Goal: Information Seeking & Learning: Learn about a topic

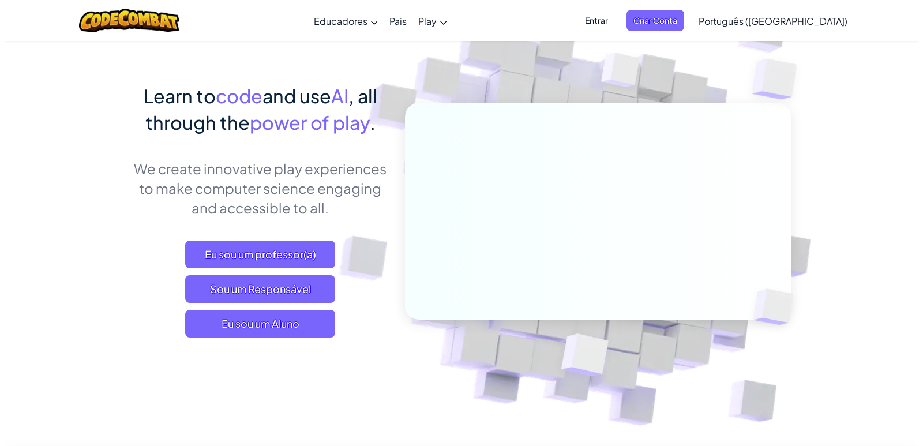
scroll to position [46, 0]
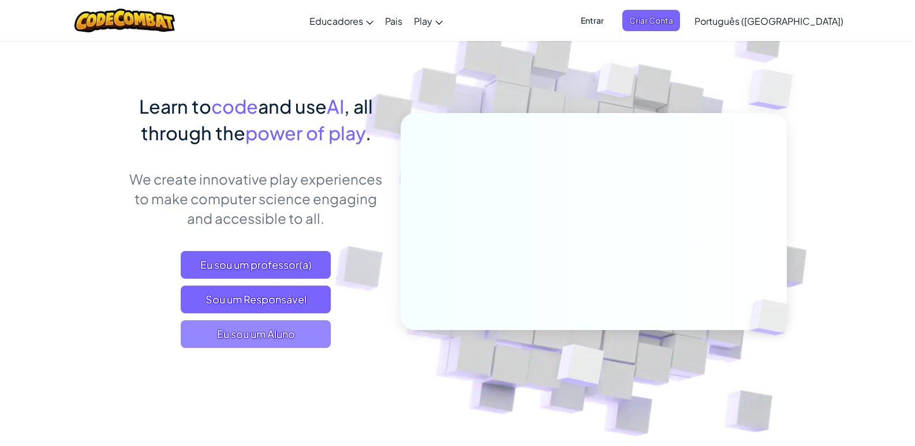
click at [263, 332] on span "Eu sou um Aluno" at bounding box center [256, 334] width 150 height 28
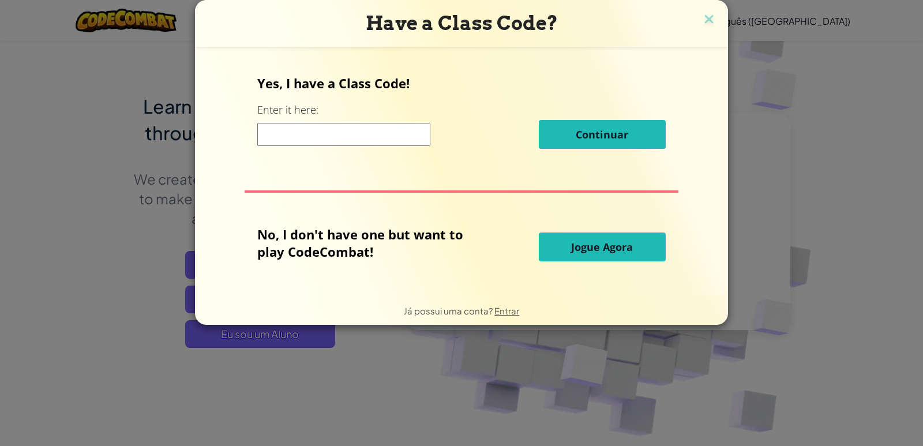
click at [587, 241] on span "Jogue Agora" at bounding box center [602, 247] width 62 height 14
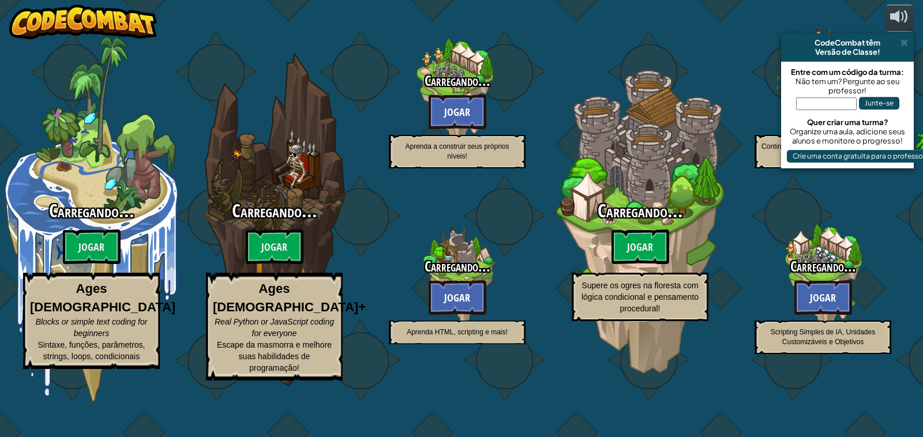
select select "pt-BR"
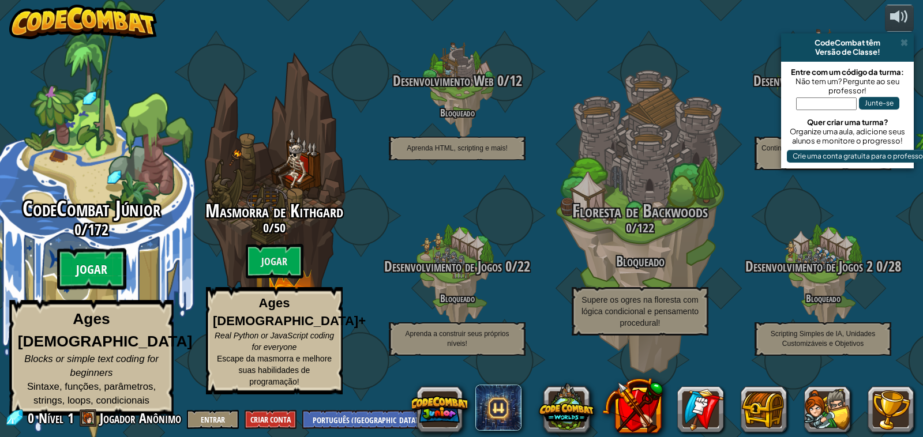
click at [86, 275] on btn "Jogar" at bounding box center [91, 270] width 69 height 42
select select "pt-BR"
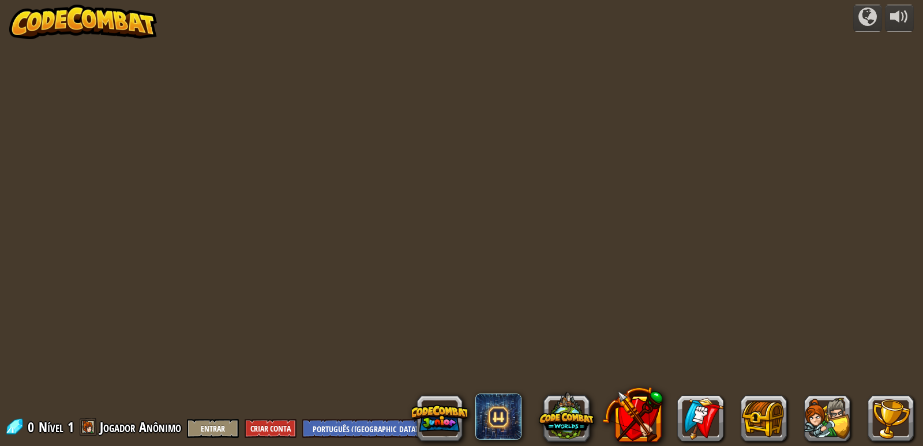
select select "pt-BR"
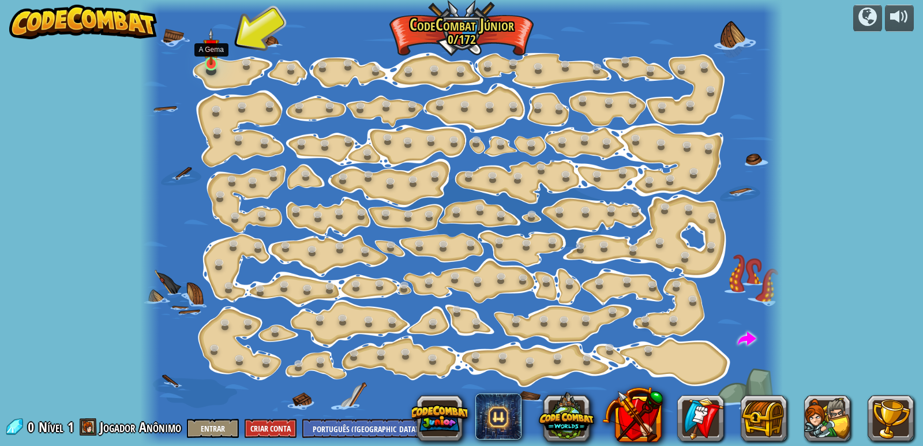
click at [214, 58] on img at bounding box center [211, 46] width 16 height 37
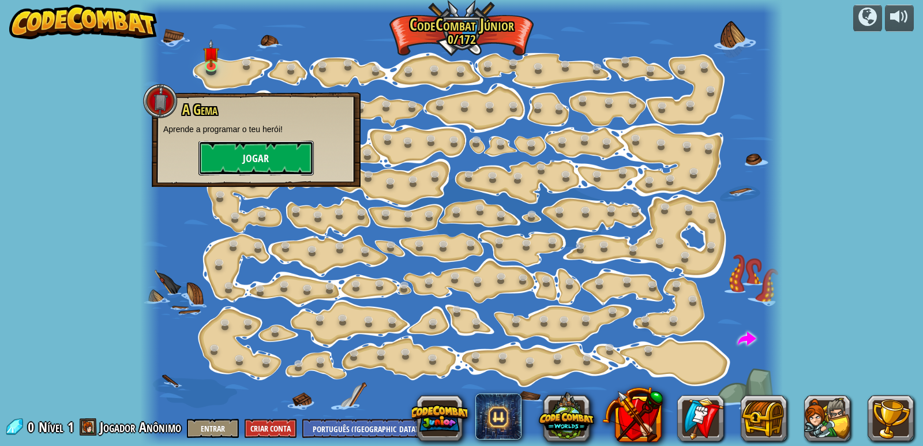
click at [234, 155] on button "Jogar" at bounding box center [255, 158] width 115 height 35
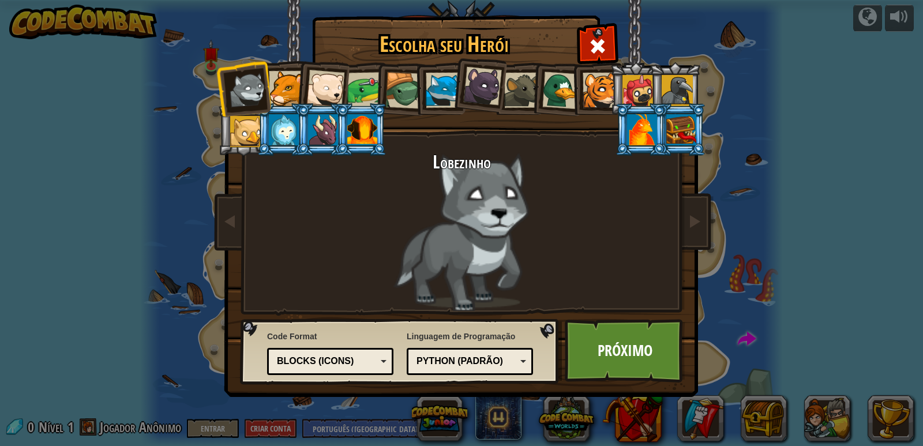
click at [320, 87] on div at bounding box center [325, 89] width 38 height 38
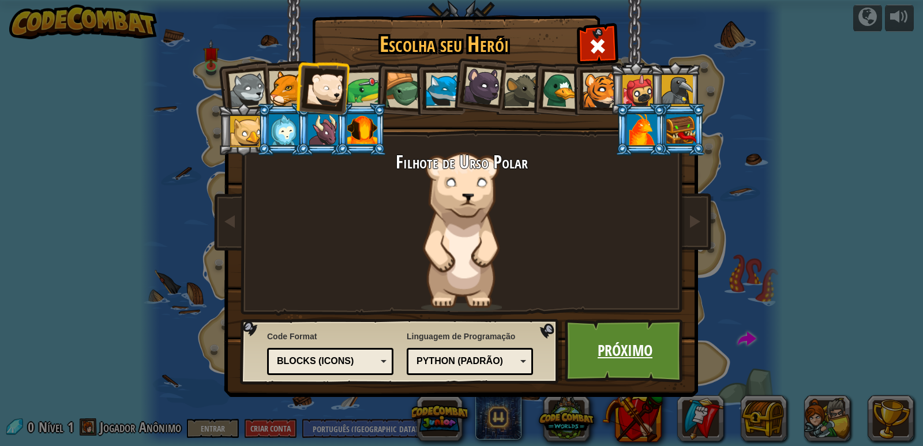
click at [651, 356] on link "Próximo" at bounding box center [625, 350] width 121 height 63
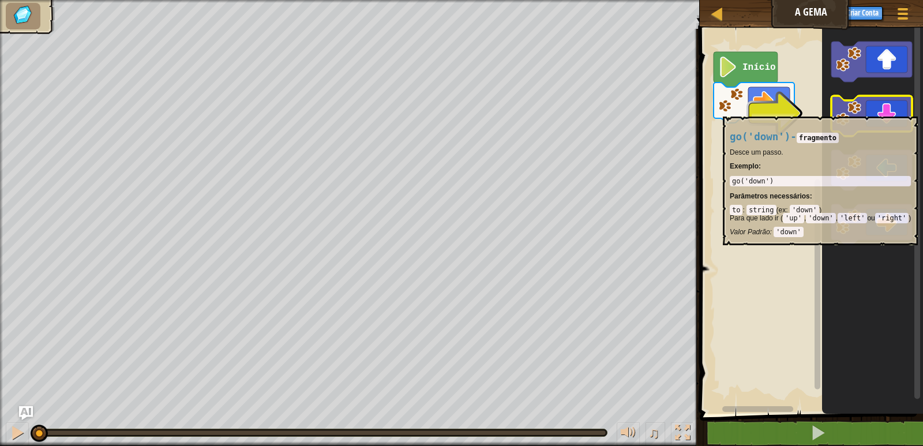
click at [878, 111] on icon "Espaço de trabalho do Blockly" at bounding box center [871, 116] width 81 height 40
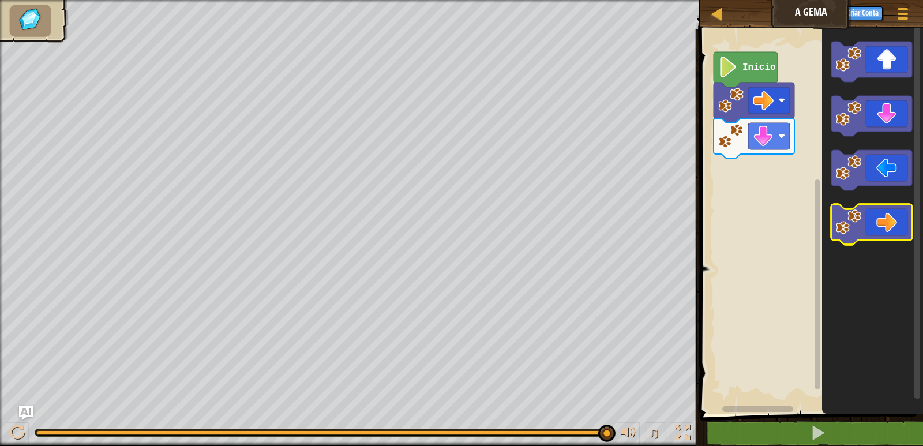
click at [900, 221] on icon "Espaço de trabalho do Blockly" at bounding box center [871, 224] width 81 height 40
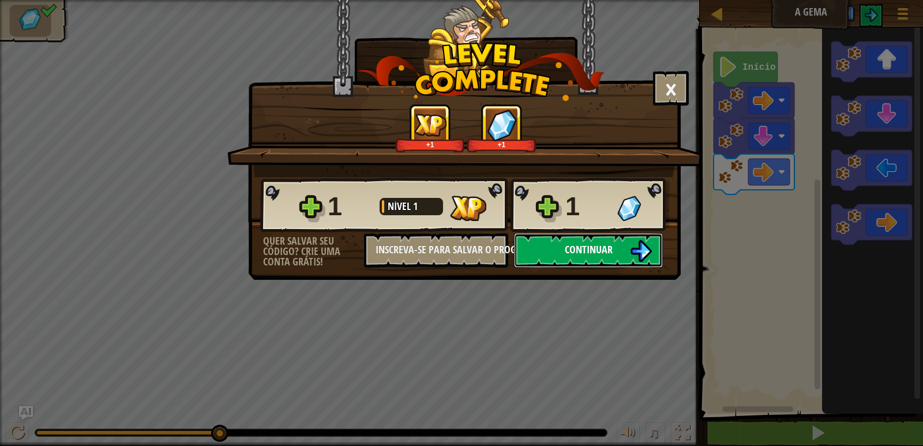
click at [619, 245] on button "Continuar" at bounding box center [588, 250] width 149 height 35
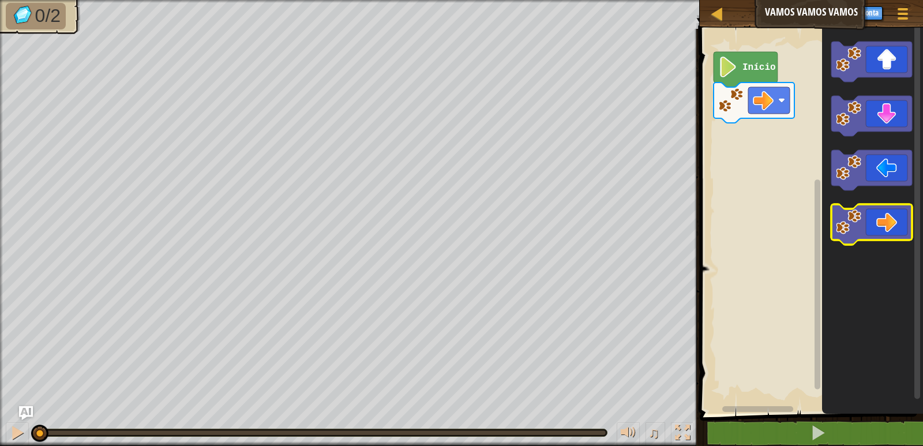
click at [896, 223] on icon "Espaço de trabalho do Blockly" at bounding box center [871, 224] width 81 height 40
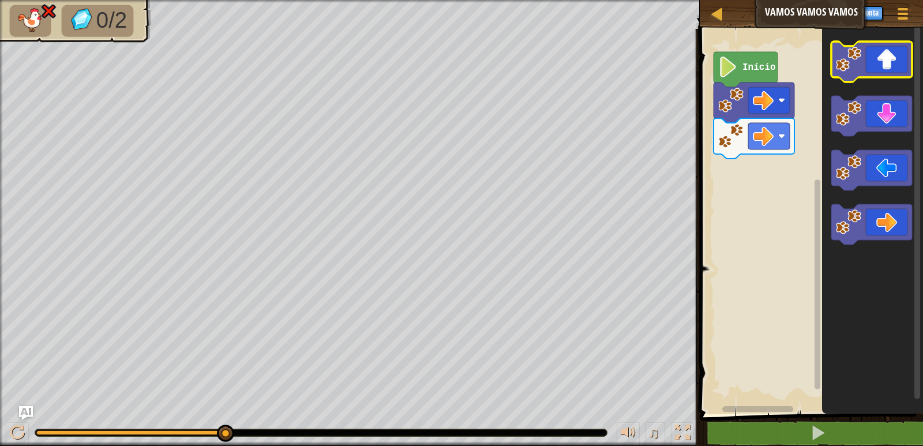
click at [886, 58] on icon "Espaço de trabalho do Blockly" at bounding box center [871, 62] width 81 height 40
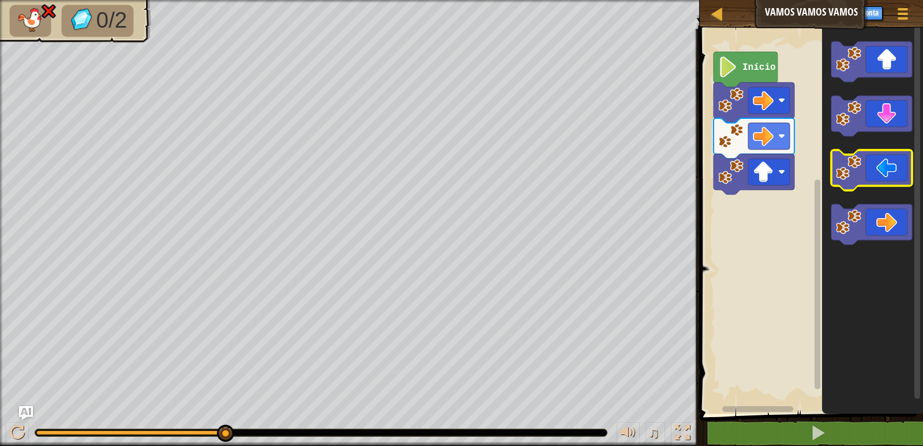
click at [870, 160] on icon "Espaço de trabalho do Blockly" at bounding box center [871, 170] width 81 height 40
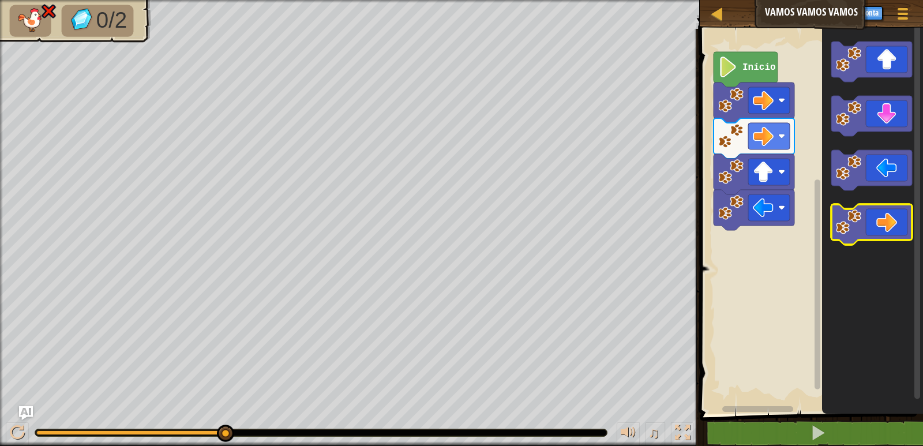
click at [876, 234] on icon "Espaço de trabalho do Blockly" at bounding box center [871, 224] width 81 height 40
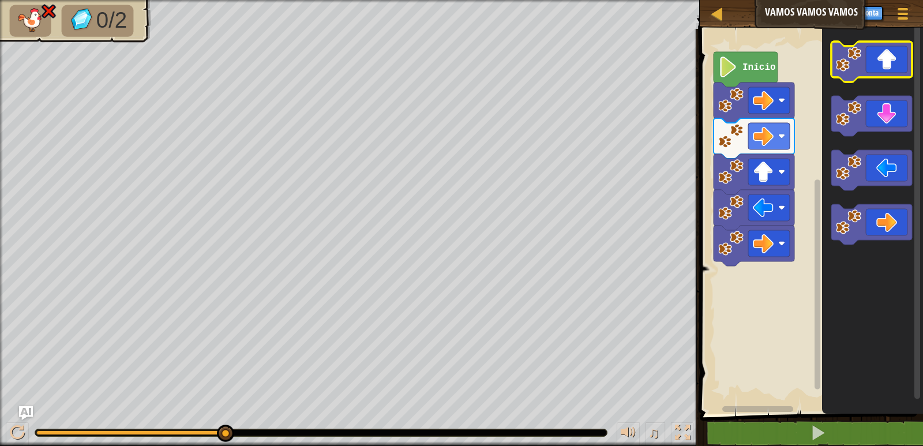
click at [882, 60] on icon "Espaço de trabalho do Blockly" at bounding box center [871, 62] width 81 height 40
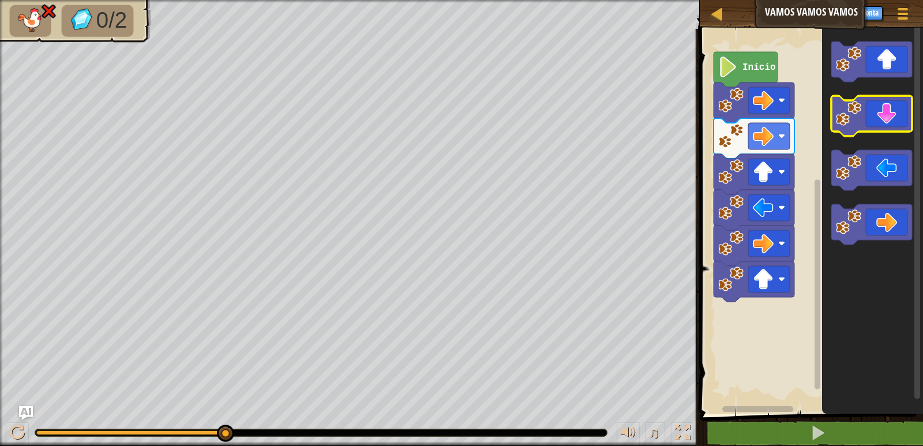
click at [870, 119] on icon "Espaço de trabalho do Blockly" at bounding box center [871, 116] width 81 height 40
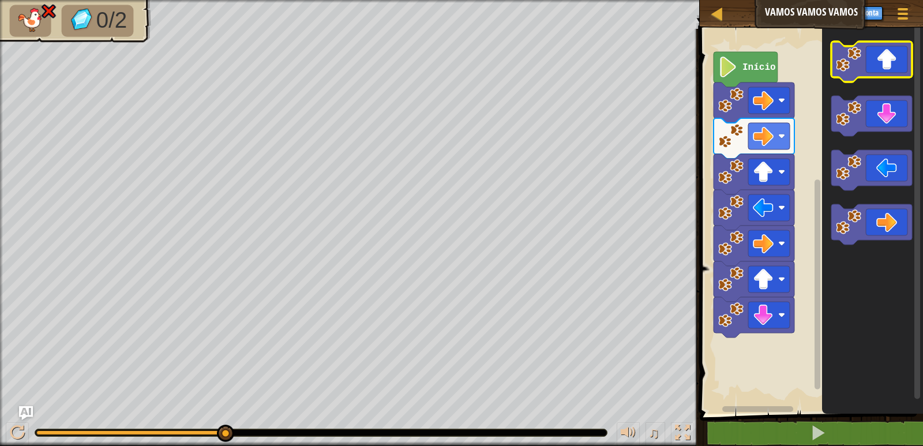
click at [875, 62] on icon "Espaço de trabalho do Blockly" at bounding box center [871, 62] width 81 height 40
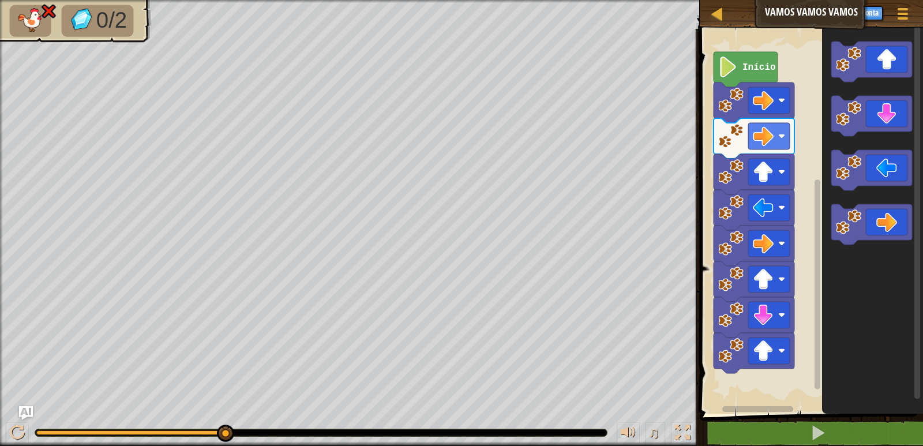
click at [727, 64] on image "Espaço de trabalho do Blockly" at bounding box center [728, 67] width 20 height 21
click at [723, 73] on image "Espaço de trabalho do Blockly" at bounding box center [728, 67] width 20 height 21
click at [719, 10] on div at bounding box center [717, 13] width 14 height 14
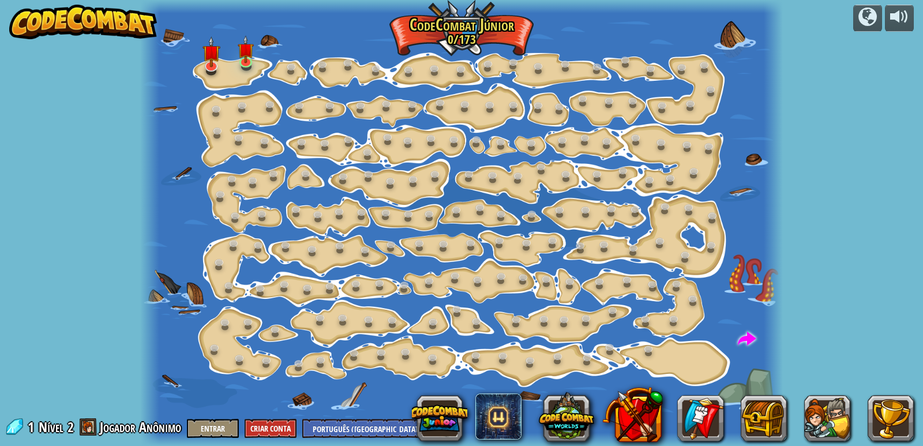
select select "pt-BR"
click at [250, 59] on img at bounding box center [246, 42] width 16 height 37
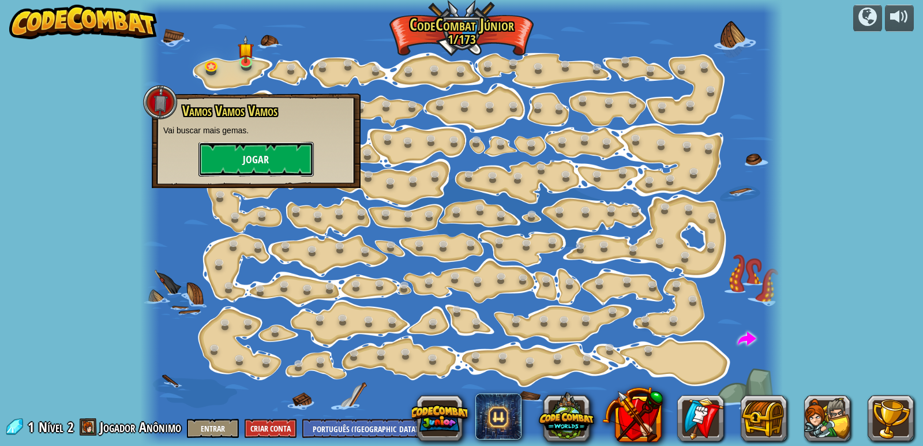
click at [258, 148] on button "Jogar" at bounding box center [255, 159] width 115 height 35
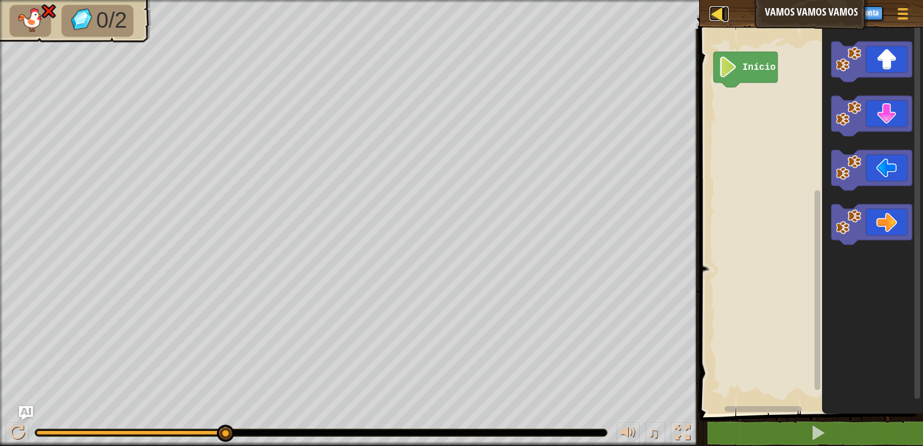
click at [714, 10] on div at bounding box center [717, 13] width 14 height 14
select select "pt-BR"
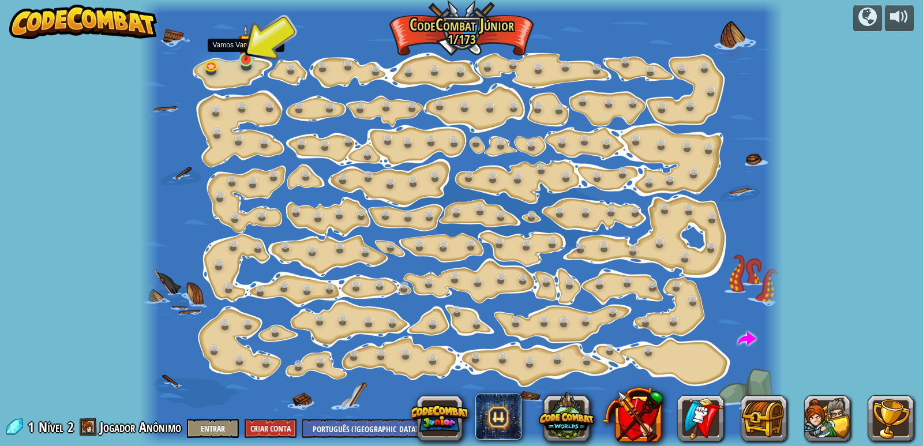
click at [245, 59] on img at bounding box center [246, 42] width 16 height 37
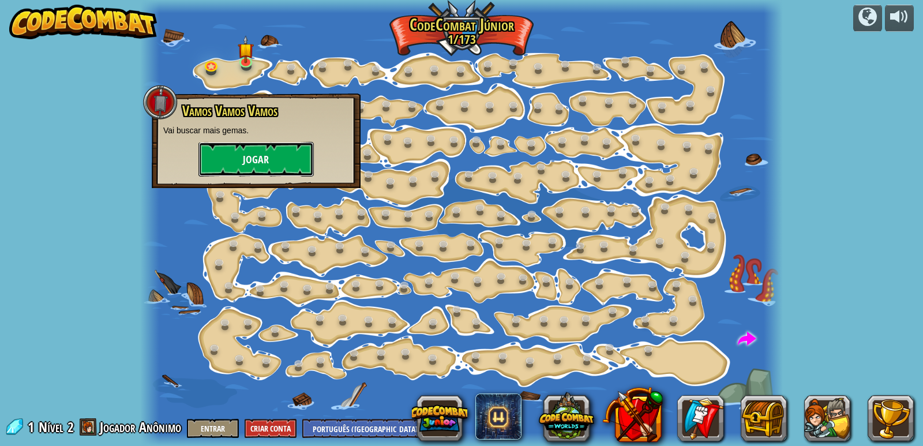
click at [287, 160] on button "Jogar" at bounding box center [255, 159] width 115 height 35
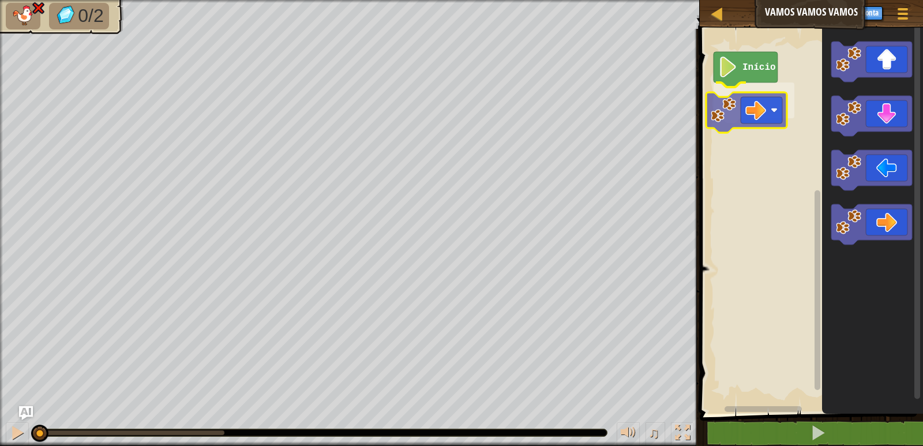
click at [762, 108] on div "Início" at bounding box center [809, 218] width 227 height 391
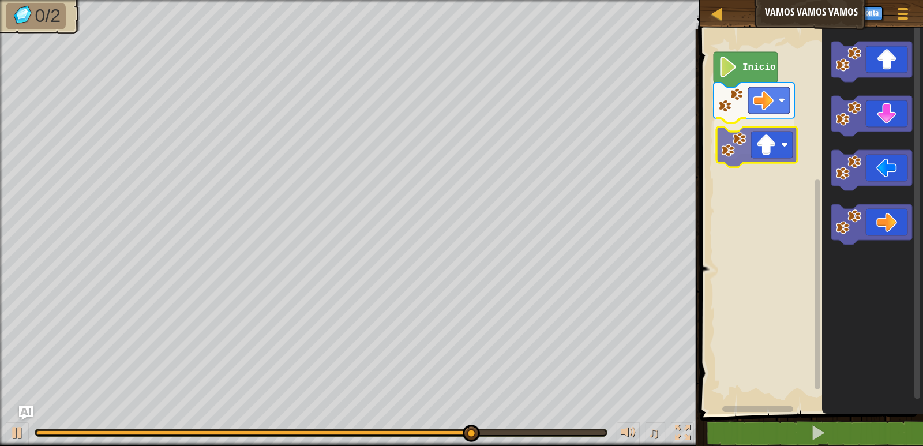
click at [771, 147] on div "Início" at bounding box center [809, 218] width 227 height 391
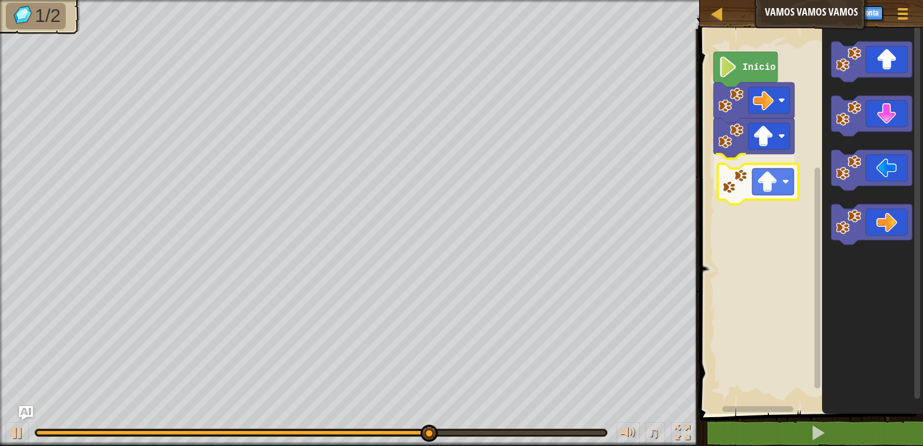
click at [757, 192] on div "Início" at bounding box center [809, 218] width 227 height 391
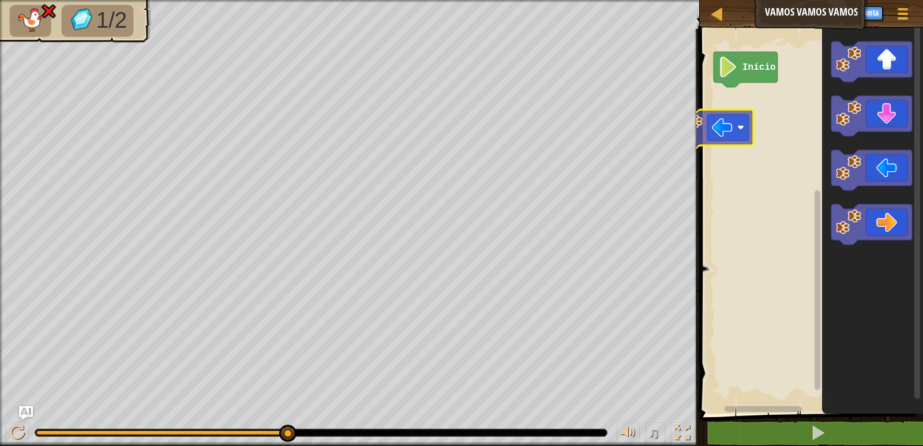
click at [736, 123] on div "Início" at bounding box center [809, 218] width 227 height 391
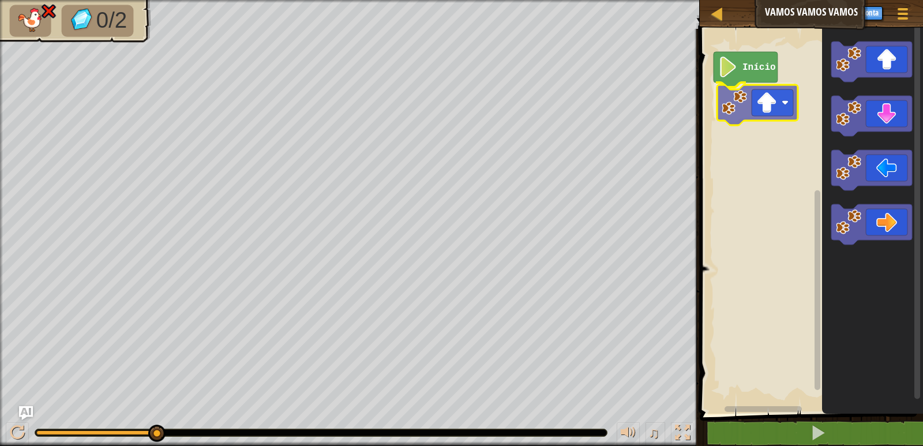
click at [745, 91] on div "Início" at bounding box center [809, 218] width 227 height 391
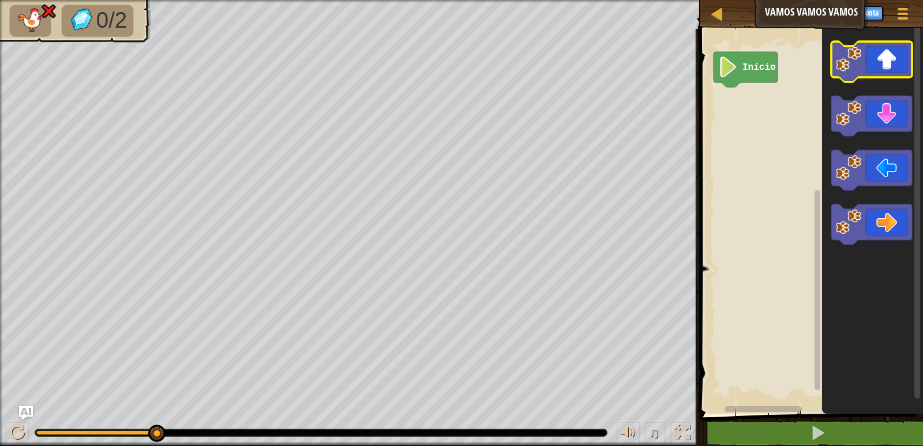
click at [871, 61] on icon "Espaço de trabalho do Blockly" at bounding box center [871, 62] width 81 height 40
click at [722, 10] on div at bounding box center [717, 13] width 14 height 14
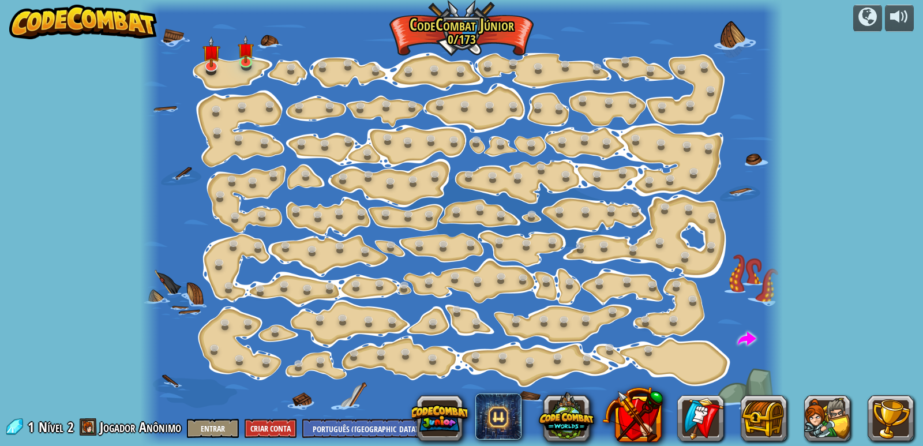
select select "pt-BR"
click at [245, 56] on img at bounding box center [246, 42] width 16 height 37
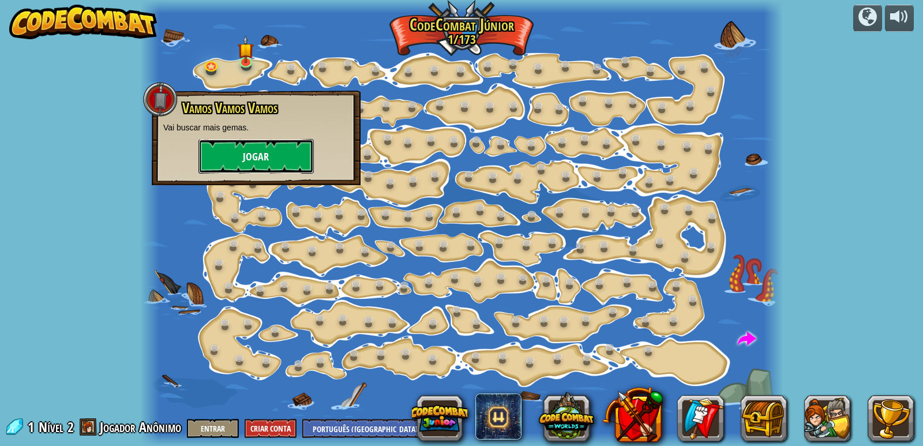
click at [265, 145] on button "Jogar" at bounding box center [255, 156] width 115 height 35
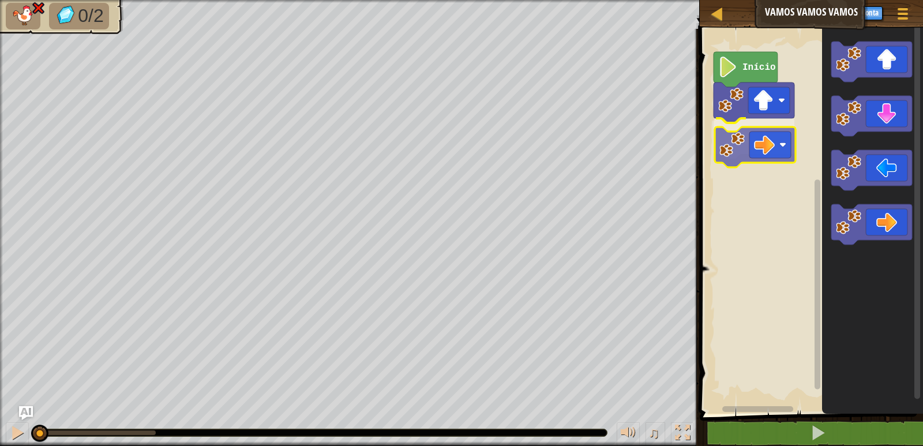
click at [781, 151] on div "Início" at bounding box center [809, 218] width 227 height 391
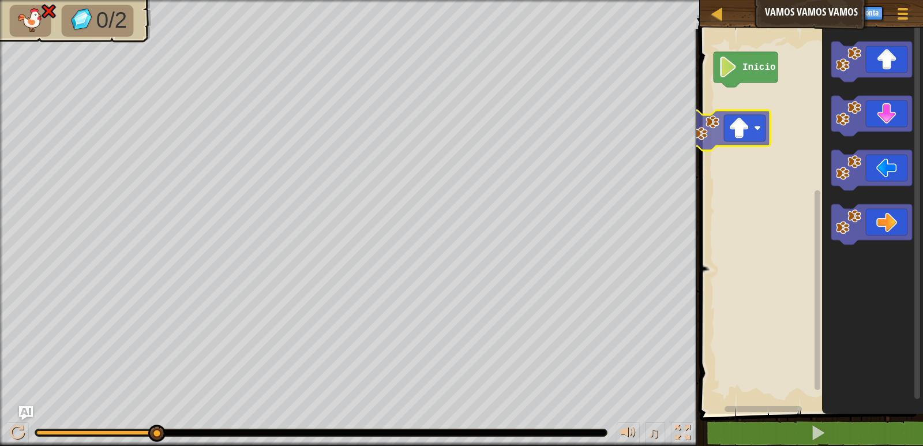
click at [736, 118] on div "Início" at bounding box center [809, 218] width 227 height 391
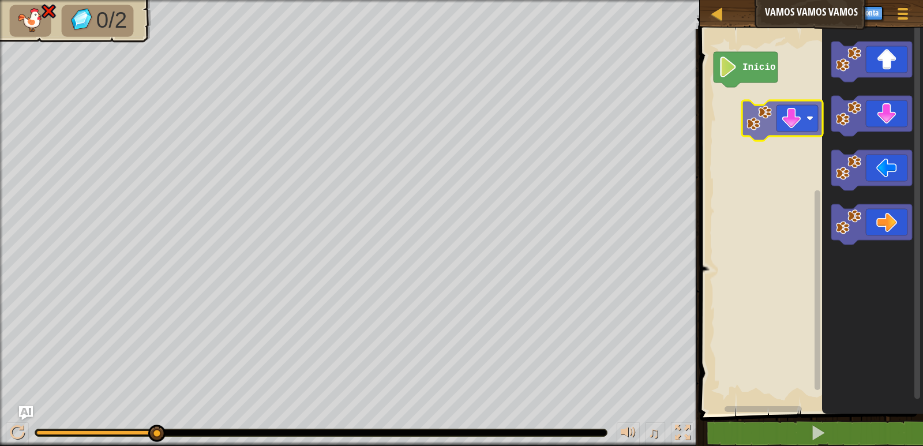
click at [785, 130] on div "Início" at bounding box center [809, 218] width 227 height 391
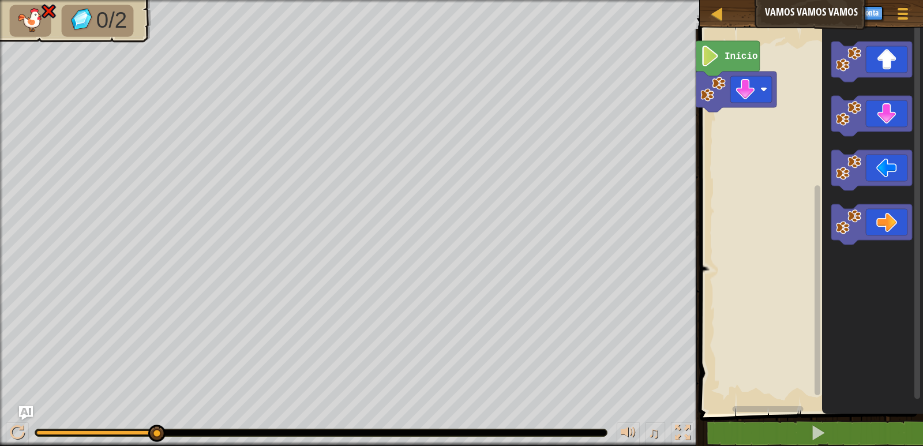
click at [769, 148] on rect "Espaço de trabalho do Blockly" at bounding box center [809, 218] width 227 height 391
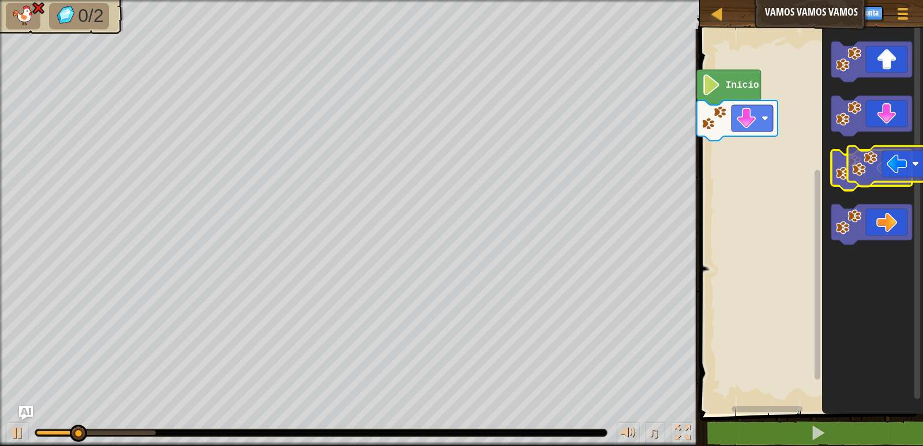
click at [866, 164] on g "Espaço de trabalho do Blockly" at bounding box center [871, 170] width 81 height 40
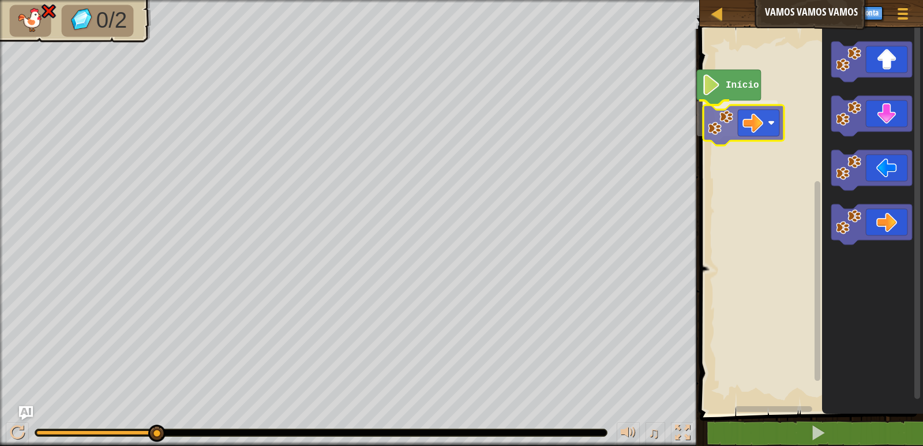
click at [758, 134] on div "Início" at bounding box center [809, 218] width 227 height 391
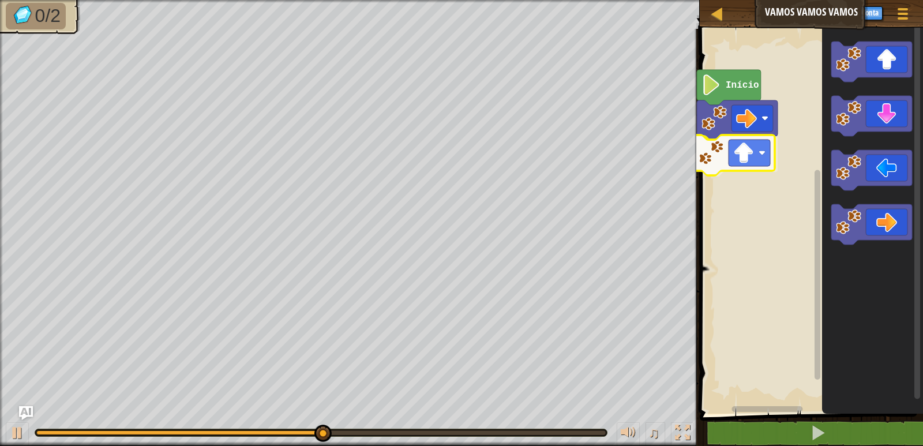
click at [750, 162] on div "Início" at bounding box center [809, 218] width 227 height 391
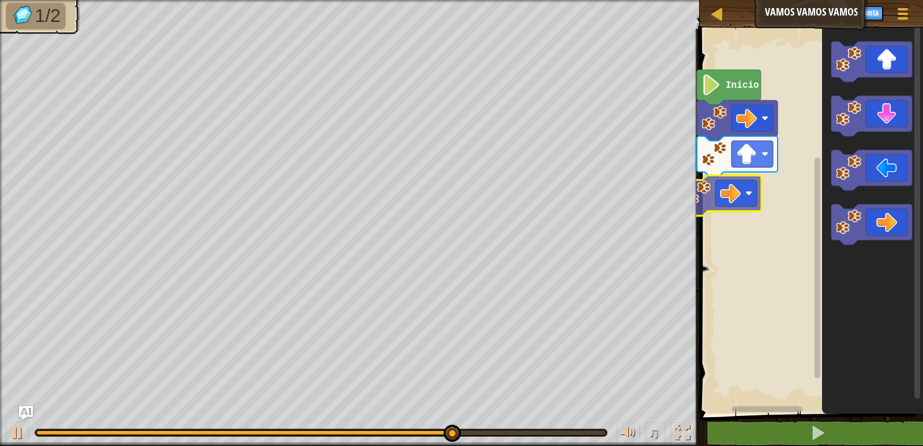
click at [741, 189] on div "Início" at bounding box center [809, 218] width 227 height 391
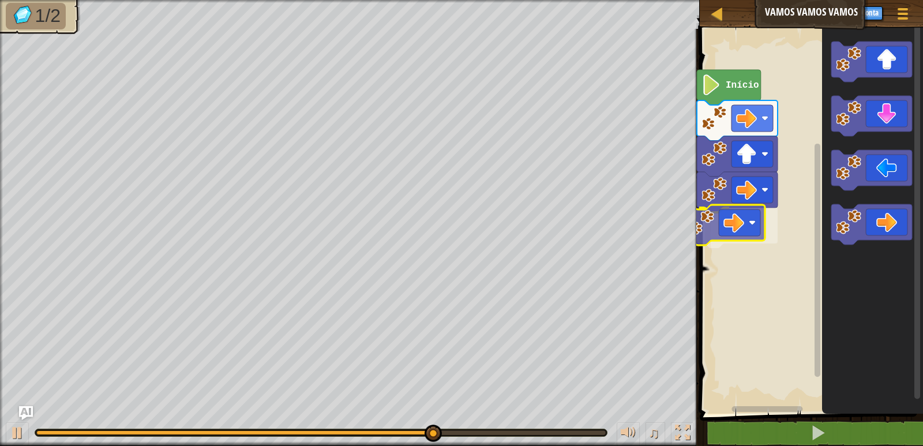
click at [741, 224] on div "Início" at bounding box center [809, 218] width 227 height 391
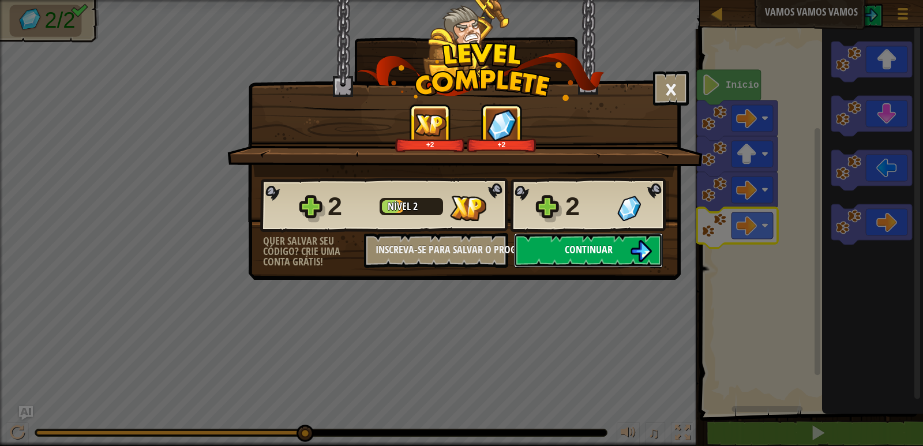
click at [626, 248] on button "Continuar" at bounding box center [588, 250] width 149 height 35
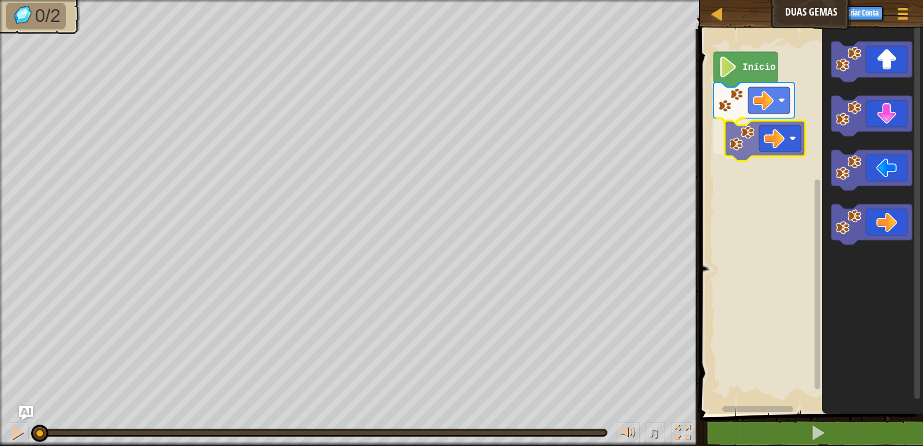
click at [781, 143] on div "Início" at bounding box center [809, 218] width 227 height 391
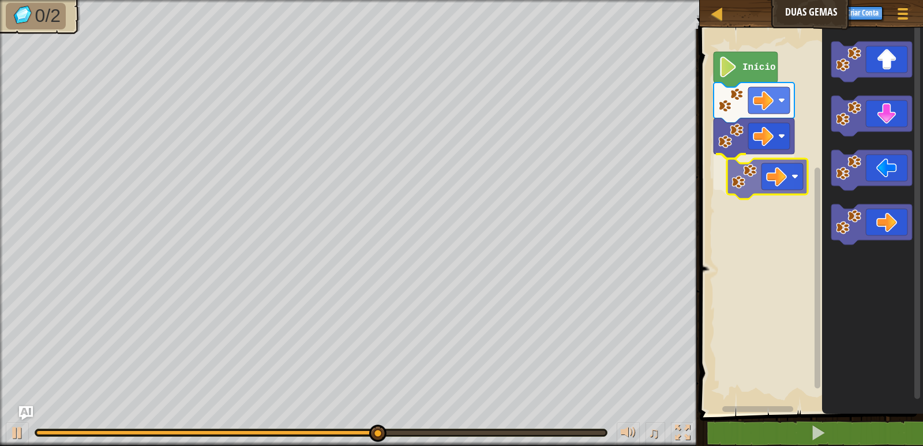
click at [779, 180] on div "Início" at bounding box center [809, 218] width 227 height 391
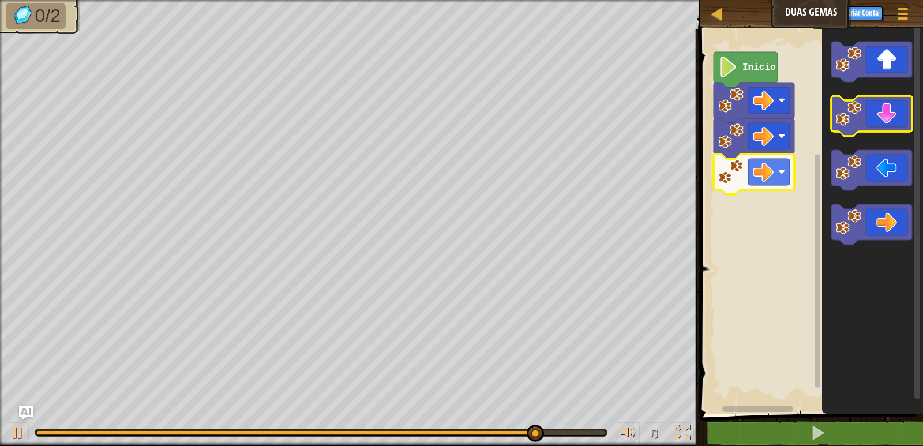
click at [888, 125] on icon "Espaço de trabalho do Blockly" at bounding box center [871, 116] width 81 height 40
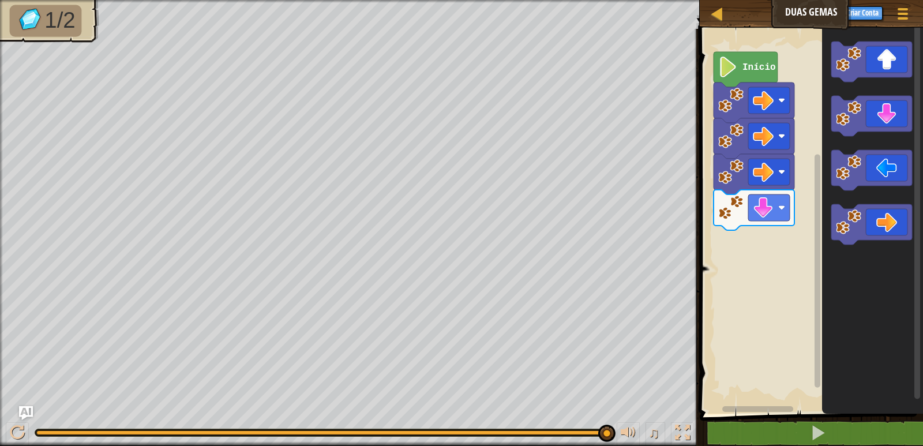
click at [837, 207] on g "Espaço de trabalho do Blockly" at bounding box center [871, 143] width 81 height 203
click at [874, 61] on icon "Espaço de trabalho do Blockly" at bounding box center [871, 62] width 81 height 40
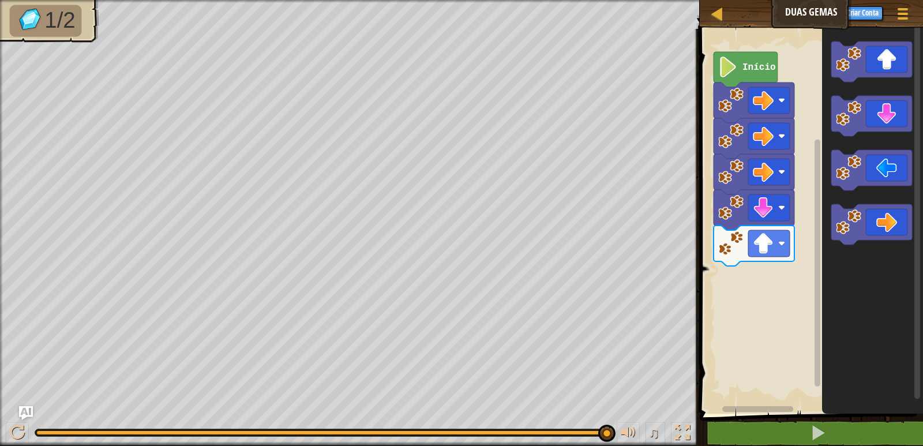
click at [772, 307] on div "Início" at bounding box center [809, 218] width 227 height 391
click at [771, 288] on div "Início" at bounding box center [809, 218] width 227 height 391
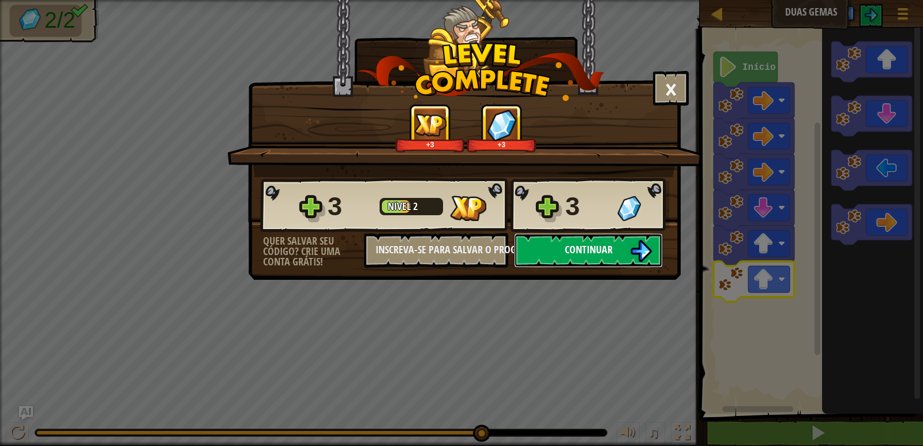
click at [562, 247] on button "Continuar" at bounding box center [588, 250] width 149 height 35
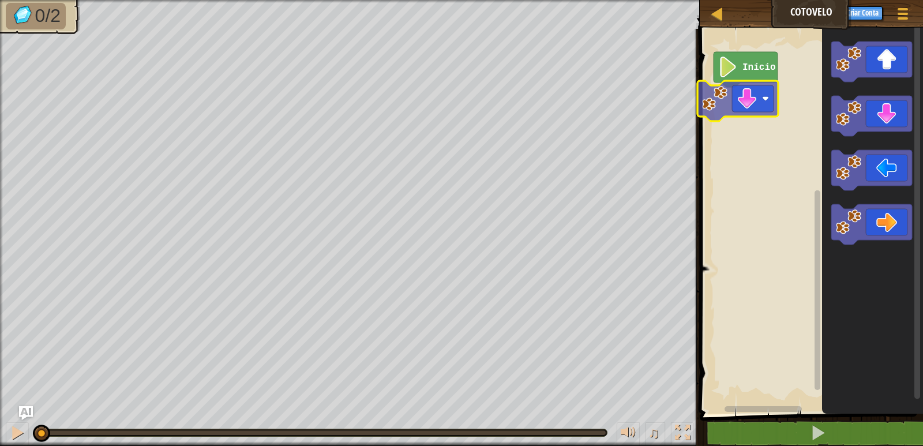
click at [755, 114] on div "Início" at bounding box center [809, 218] width 227 height 391
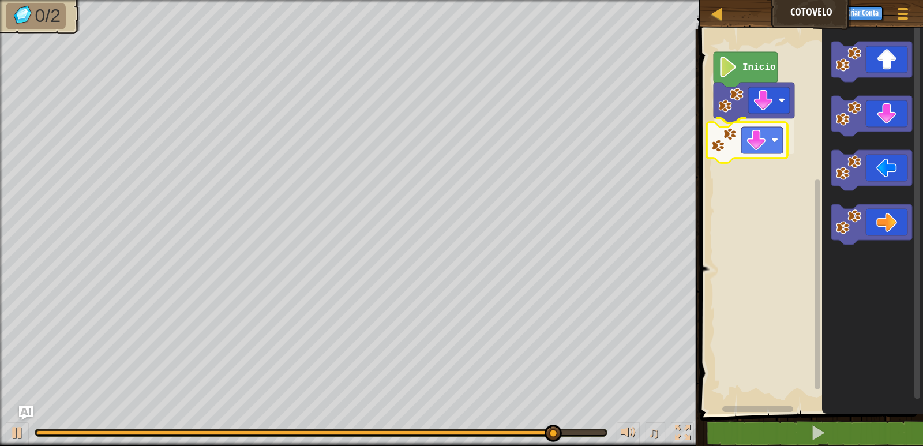
click at [760, 147] on div "Início" at bounding box center [809, 218] width 227 height 391
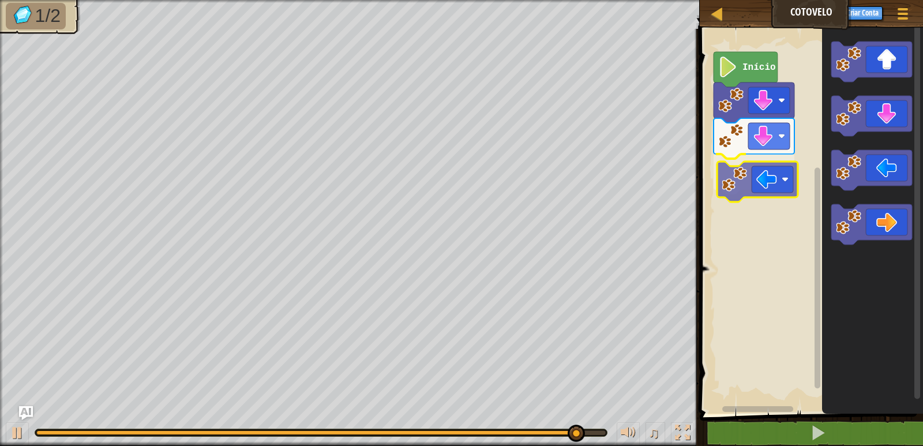
click at [777, 181] on div "Início" at bounding box center [809, 218] width 227 height 391
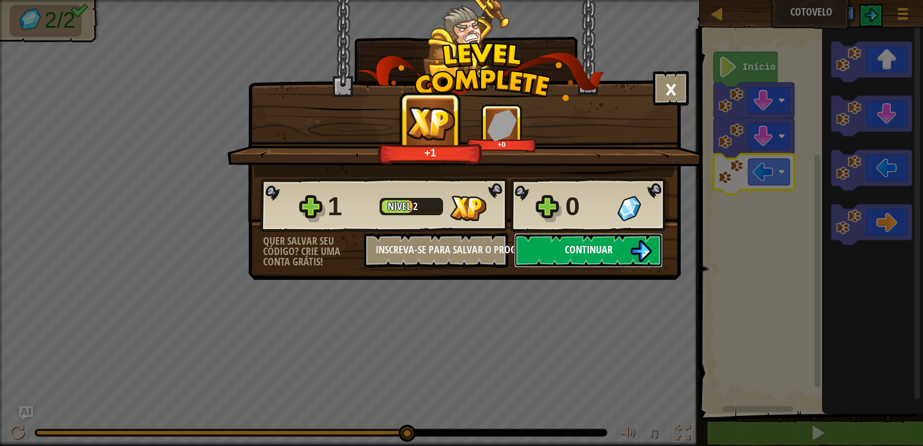
click at [623, 242] on button "Continuar" at bounding box center [588, 250] width 149 height 35
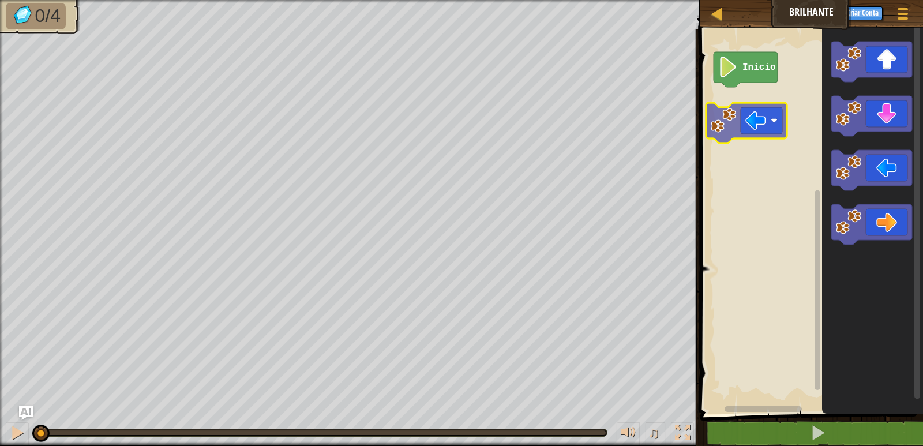
click at [737, 119] on div "Início" at bounding box center [809, 218] width 227 height 391
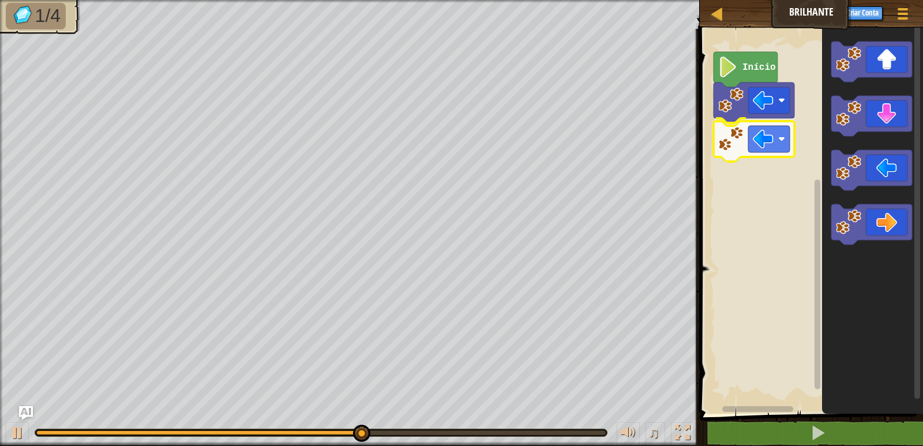
click at [754, 134] on div "Início" at bounding box center [809, 218] width 227 height 391
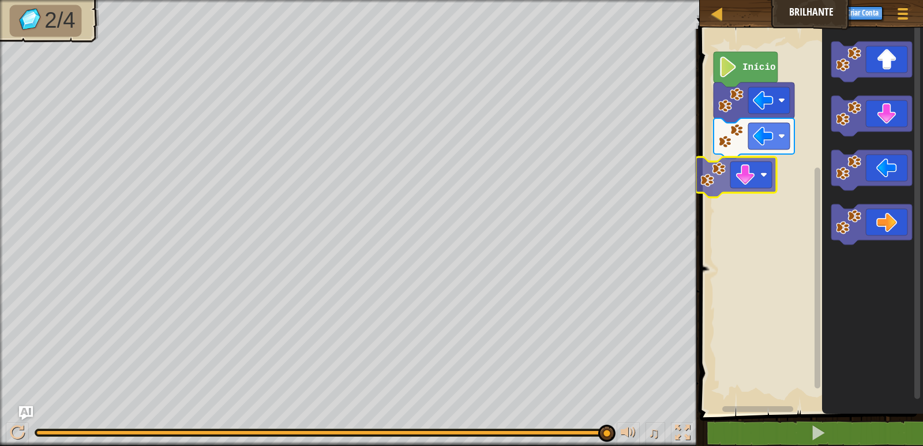
click at [756, 170] on div "Início" at bounding box center [809, 218] width 227 height 391
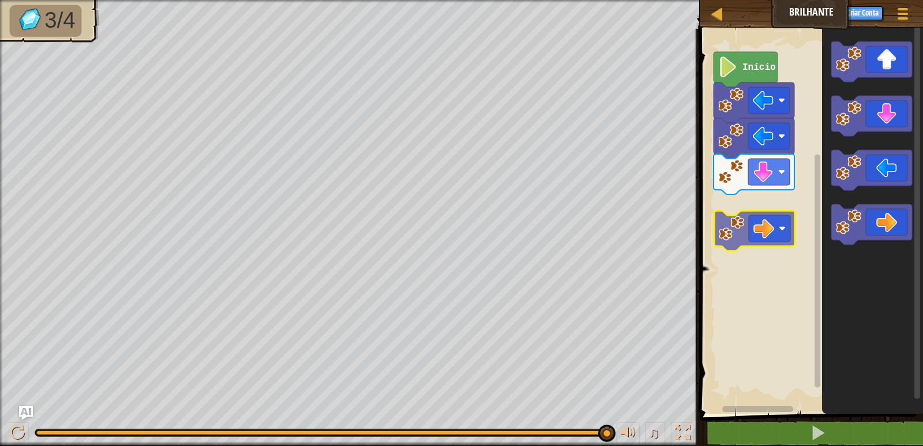
click at [776, 222] on div "Início" at bounding box center [809, 218] width 227 height 391
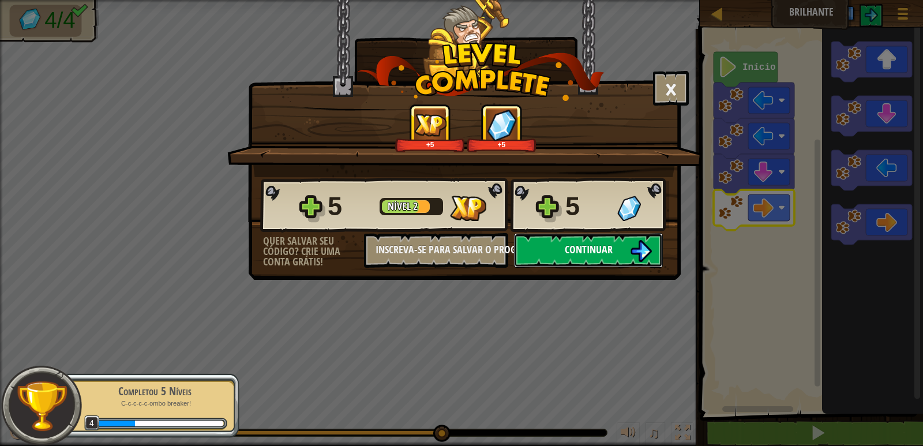
click at [594, 246] on span "Continuar" at bounding box center [589, 249] width 48 height 14
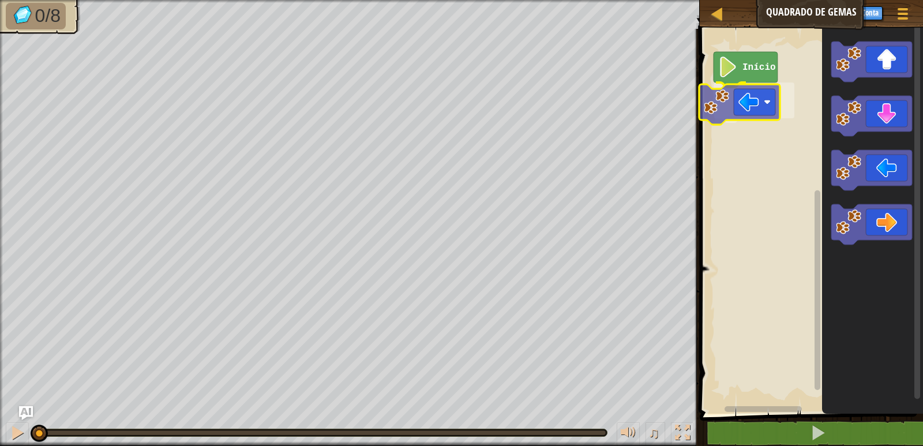
click at [765, 107] on div "Início" at bounding box center [809, 218] width 227 height 391
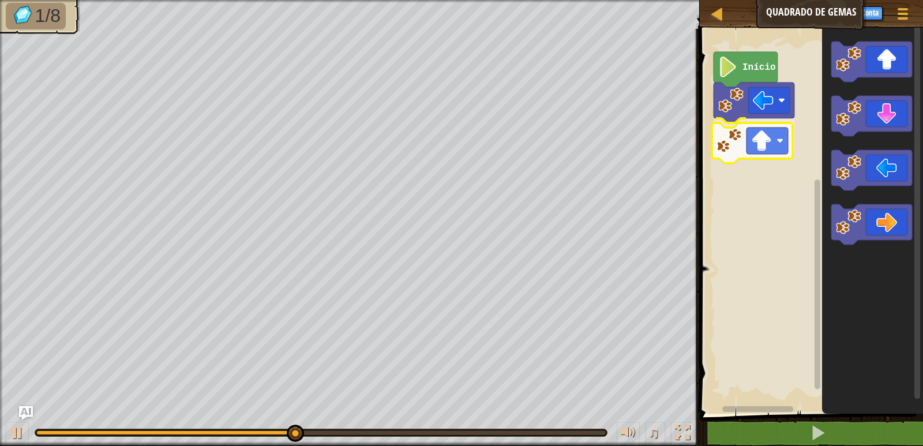
click at [769, 137] on div "Início" at bounding box center [809, 218] width 227 height 391
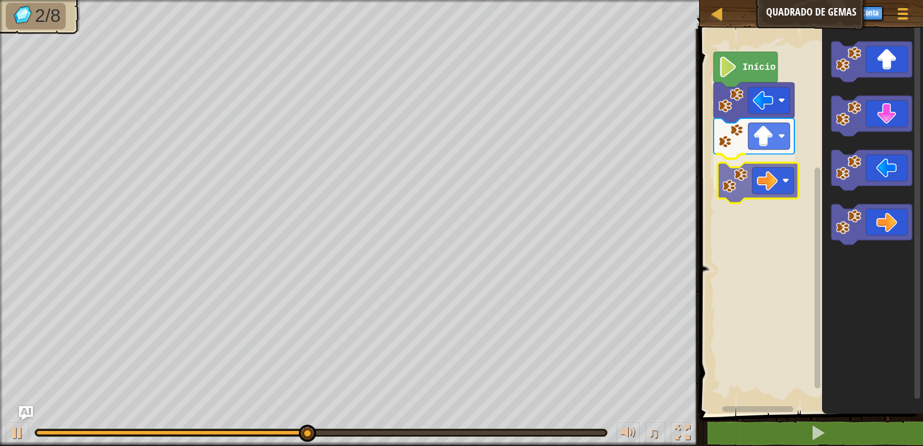
click at [771, 185] on div "Início" at bounding box center [809, 218] width 227 height 391
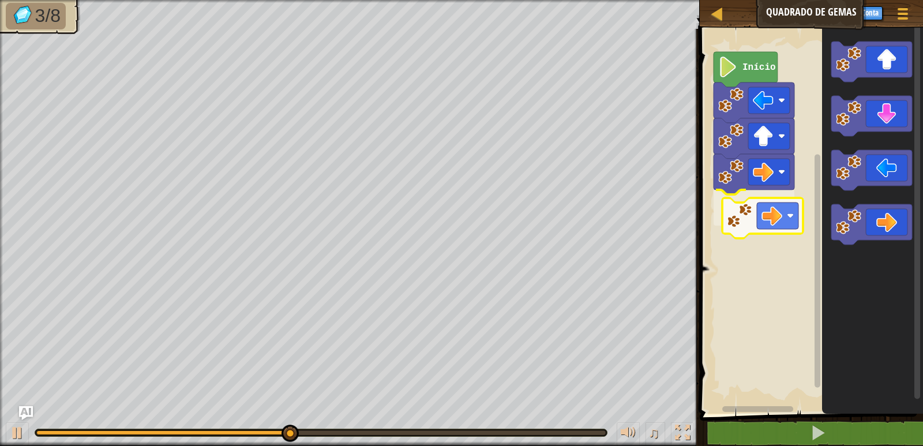
click at [771, 218] on div "Início" at bounding box center [809, 218] width 227 height 391
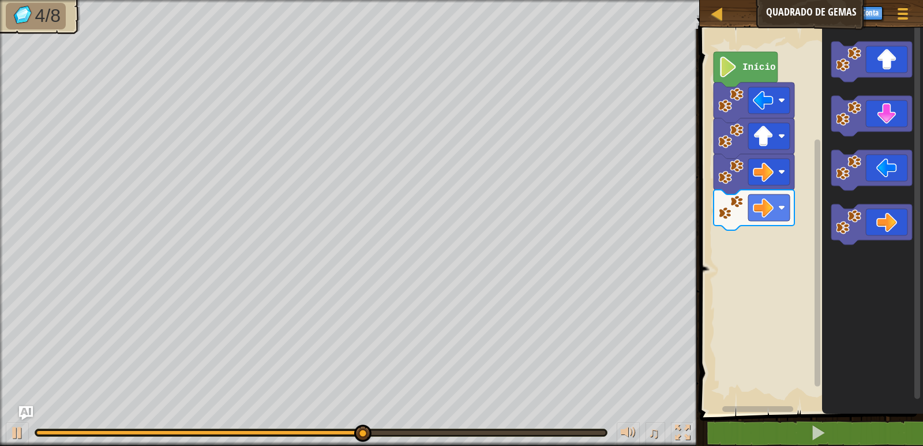
click at [789, 243] on div "Início" at bounding box center [809, 218] width 227 height 391
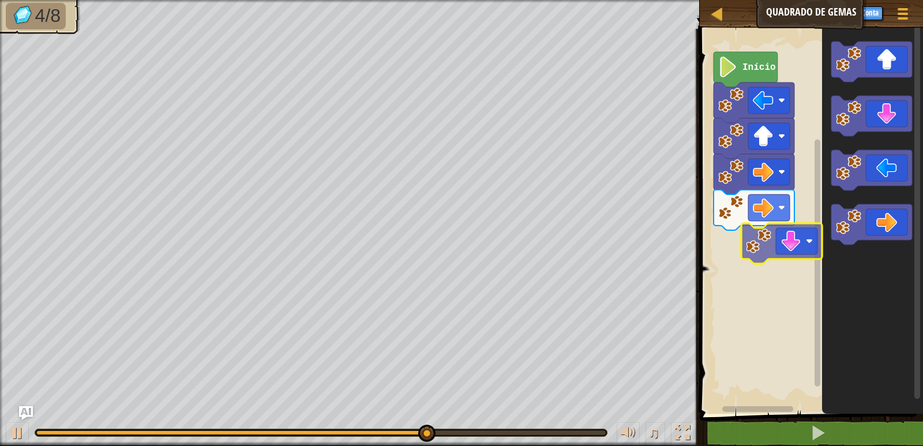
click at [780, 244] on div "Início" at bounding box center [809, 218] width 227 height 391
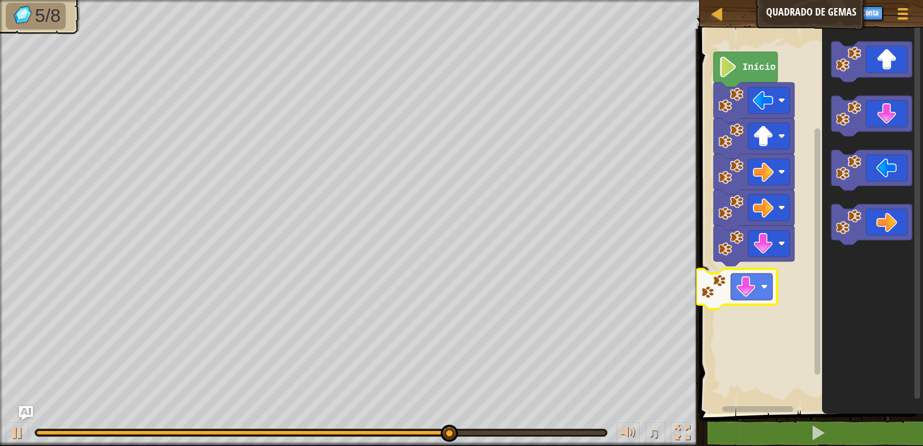
click at [752, 283] on div "Início" at bounding box center [809, 218] width 227 height 391
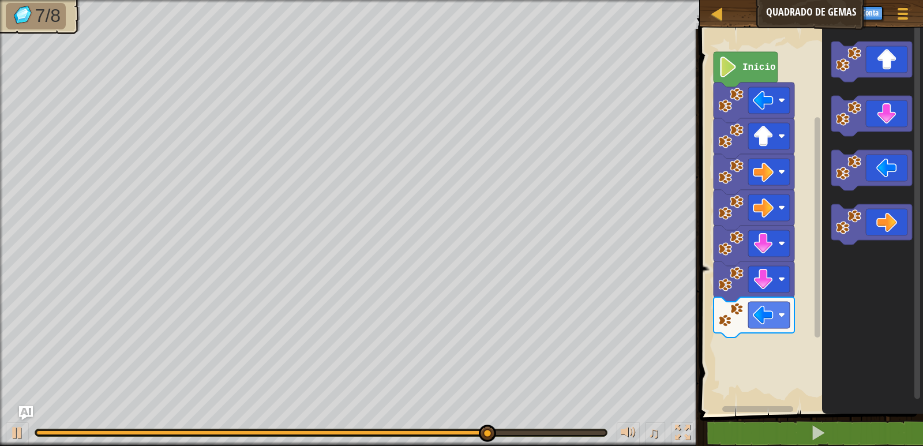
click at [836, 319] on icon "Espaço de trabalho do Blockly" at bounding box center [872, 218] width 101 height 391
click at [826, 301] on icon "Espaço de trabalho do Blockly" at bounding box center [872, 218] width 101 height 391
click at [785, 329] on div "Início" at bounding box center [809, 218] width 227 height 391
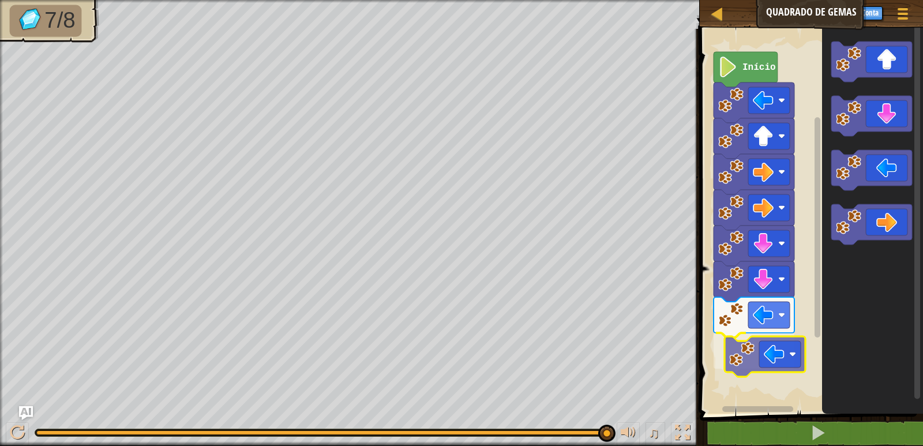
click at [755, 359] on div "Início" at bounding box center [809, 218] width 227 height 391
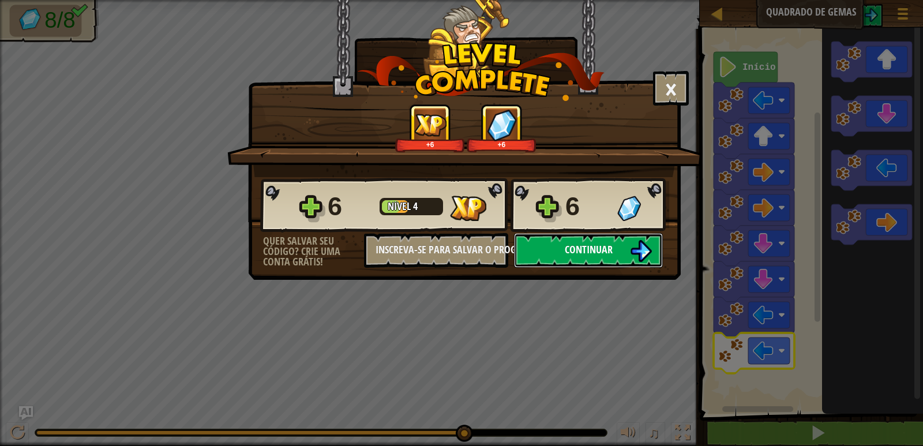
click at [579, 241] on button "Continuar" at bounding box center [588, 250] width 149 height 35
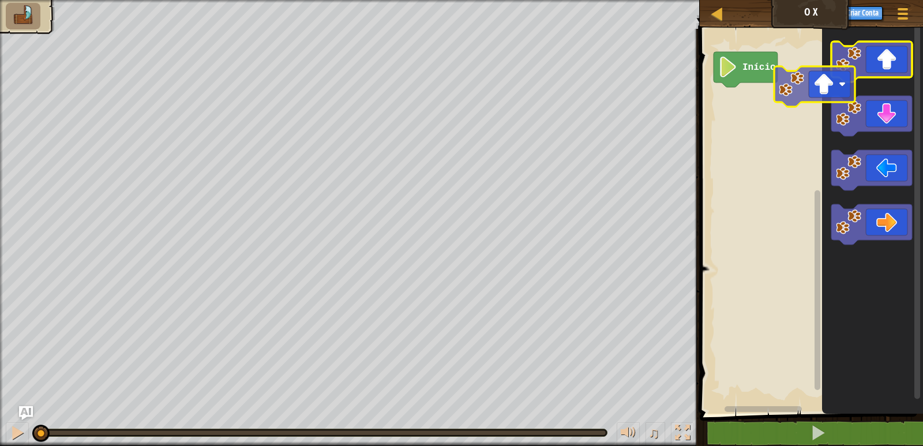
click at [767, 94] on div "Início" at bounding box center [809, 218] width 227 height 391
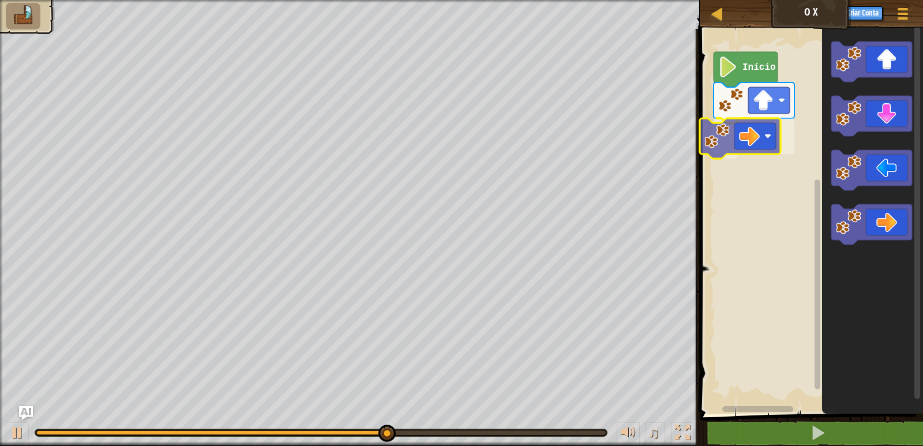
click at [750, 152] on div "Início" at bounding box center [809, 218] width 227 height 391
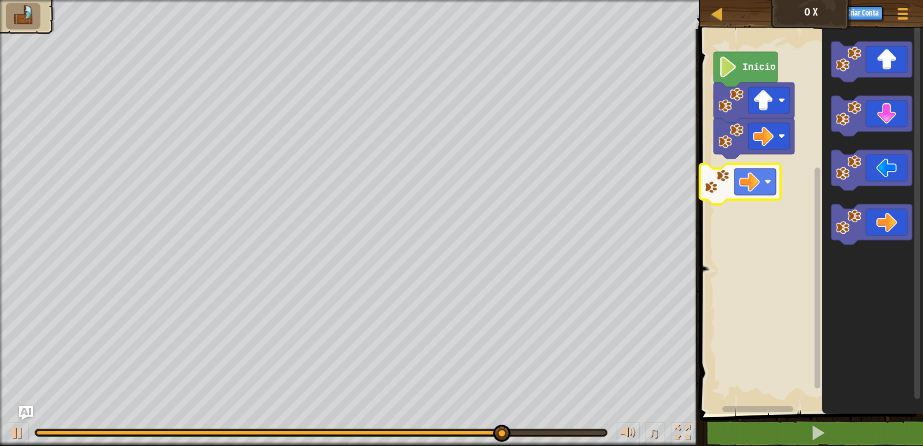
click at [755, 178] on div "Início" at bounding box center [809, 218] width 227 height 391
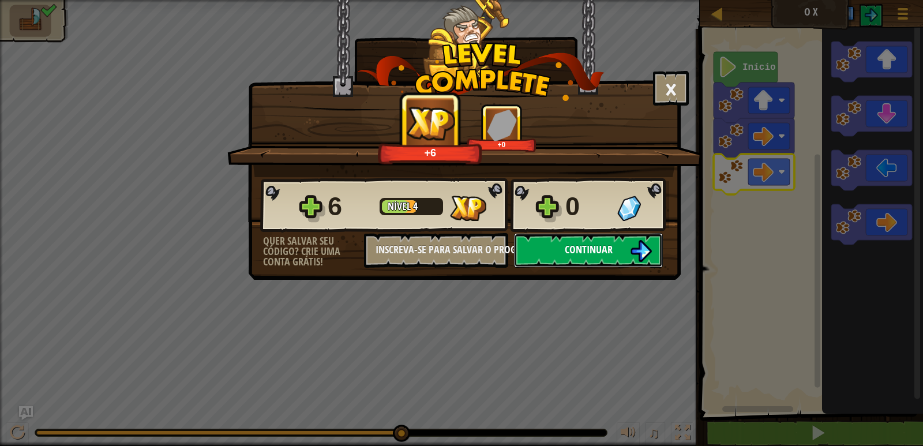
click at [623, 242] on button "Continuar" at bounding box center [588, 250] width 149 height 35
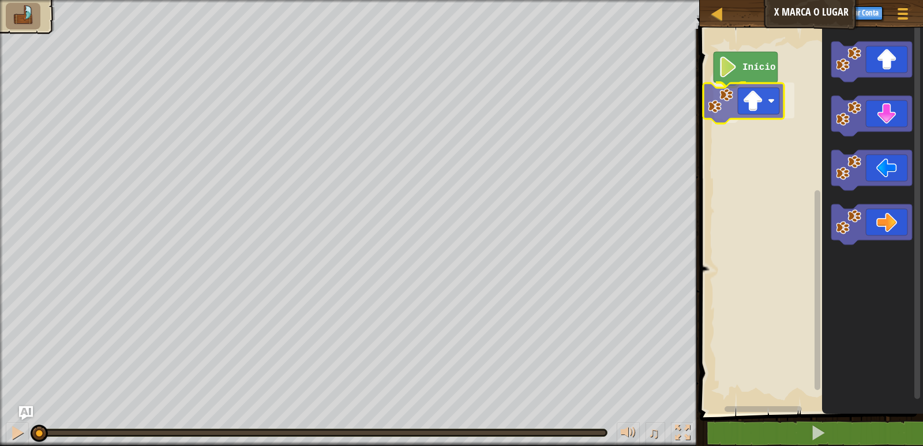
click at [760, 106] on div "Início" at bounding box center [809, 218] width 227 height 391
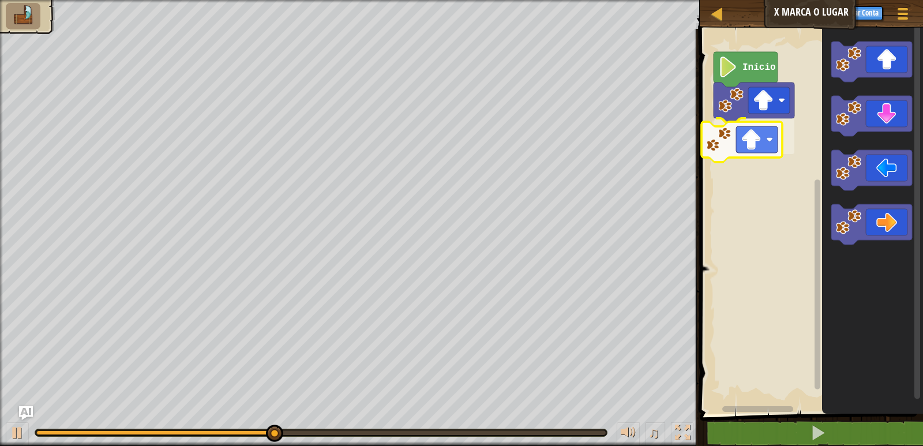
click at [764, 126] on div "Início" at bounding box center [809, 218] width 227 height 391
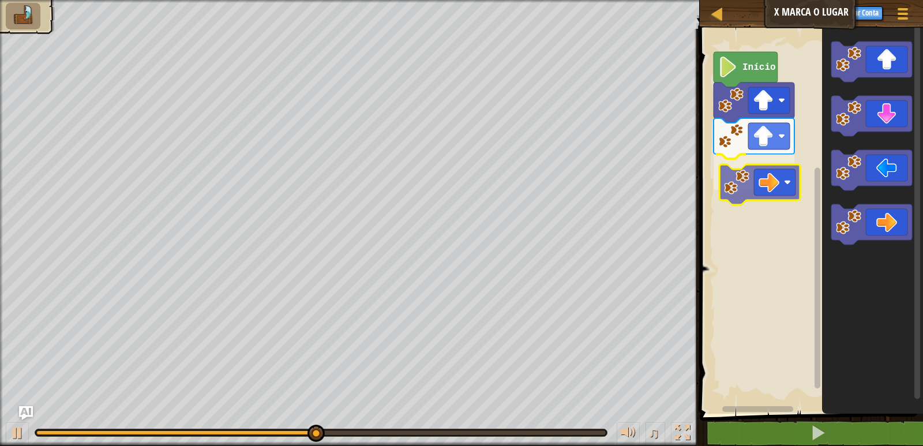
click at [762, 172] on div "Início" at bounding box center [809, 218] width 227 height 391
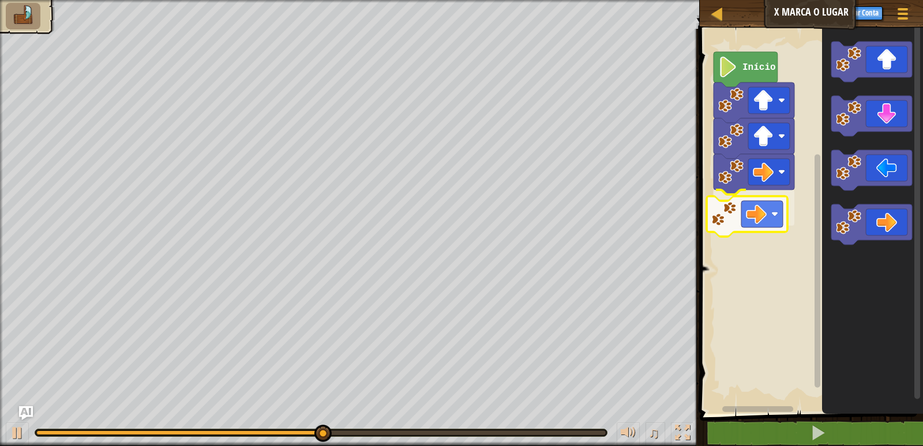
click at [767, 217] on div "Início" at bounding box center [809, 218] width 227 height 391
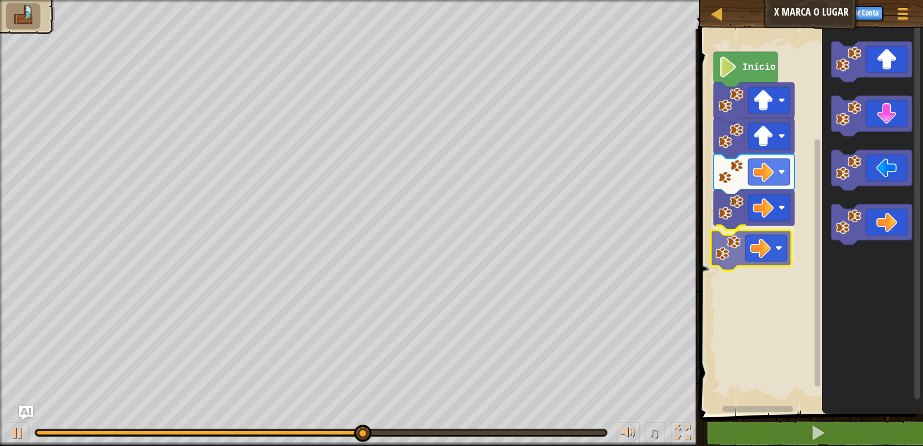
click at [775, 248] on div "Início" at bounding box center [809, 218] width 227 height 391
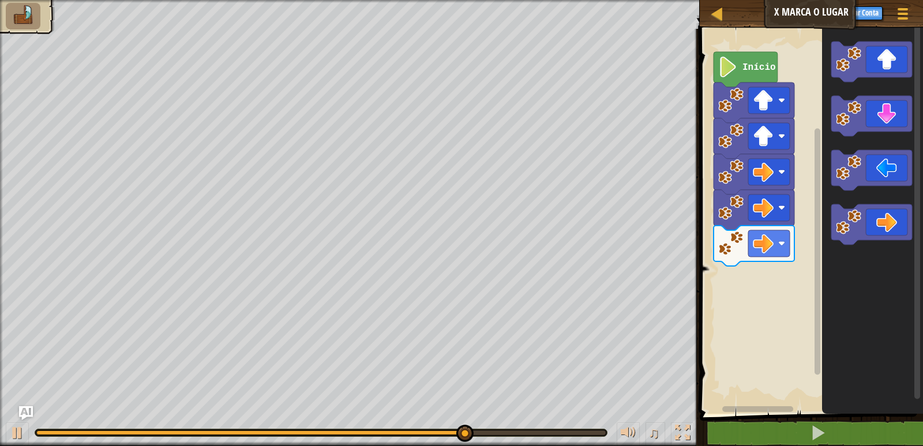
click at [790, 256] on div "Início" at bounding box center [809, 218] width 227 height 391
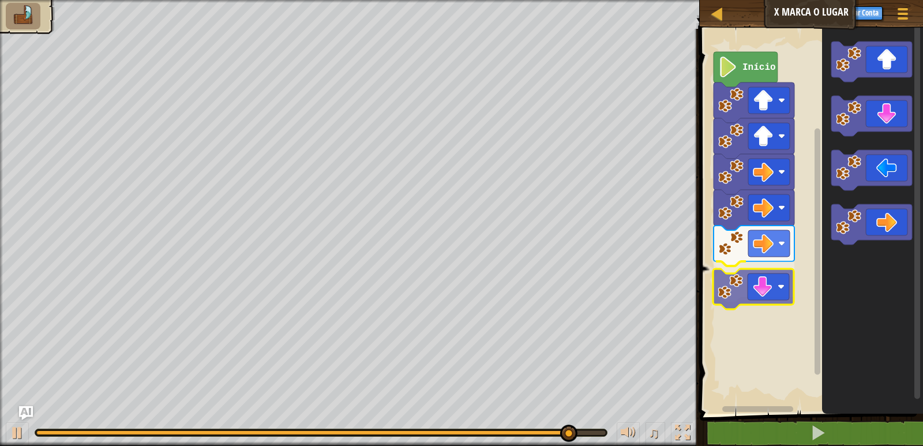
click at [777, 287] on div "Início" at bounding box center [809, 218] width 227 height 391
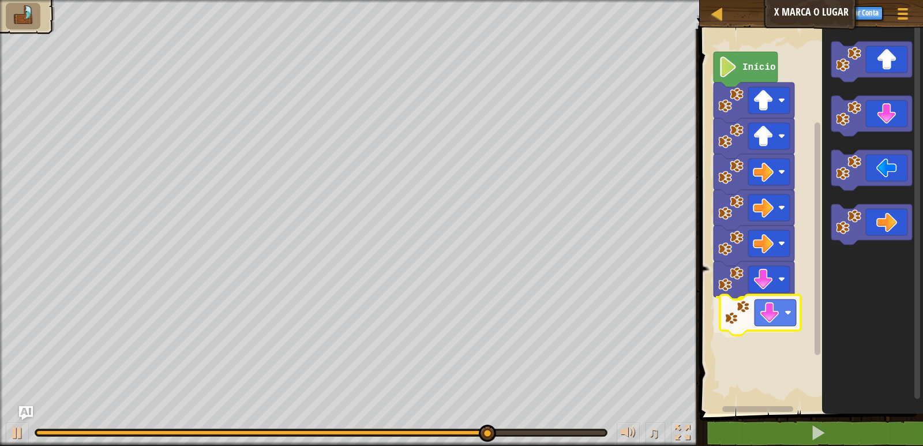
click at [781, 314] on div "Início" at bounding box center [809, 218] width 227 height 391
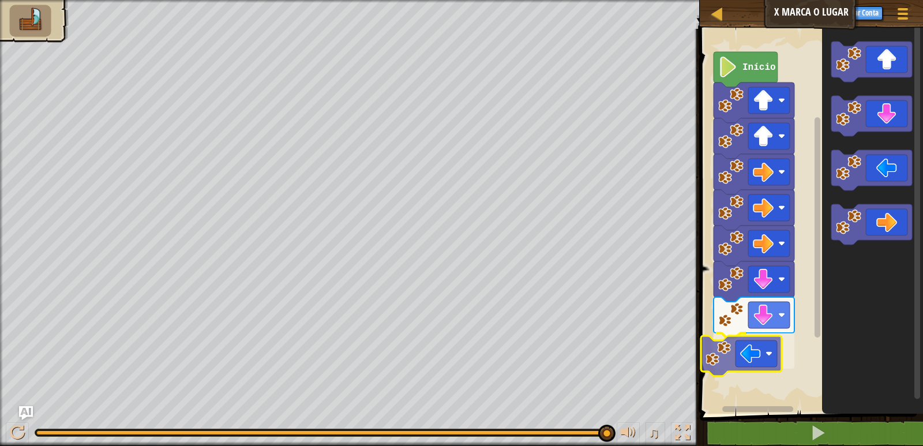
click at [755, 346] on div "Início" at bounding box center [809, 218] width 227 height 391
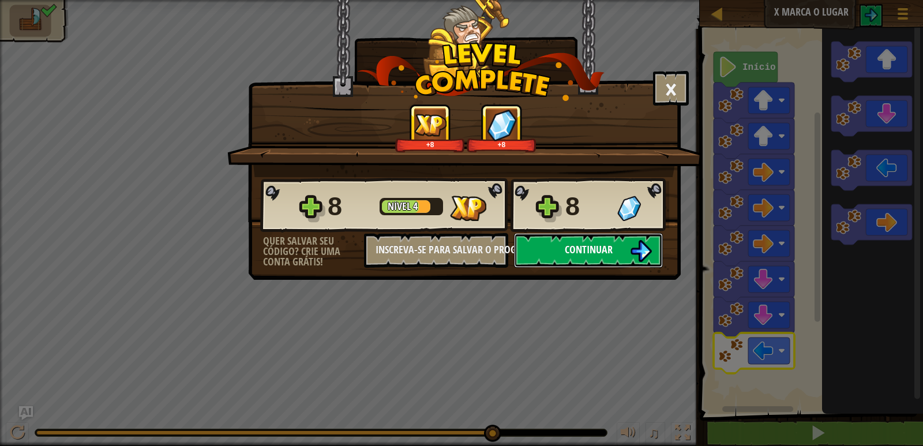
click at [588, 246] on span "Continuar" at bounding box center [589, 249] width 48 height 14
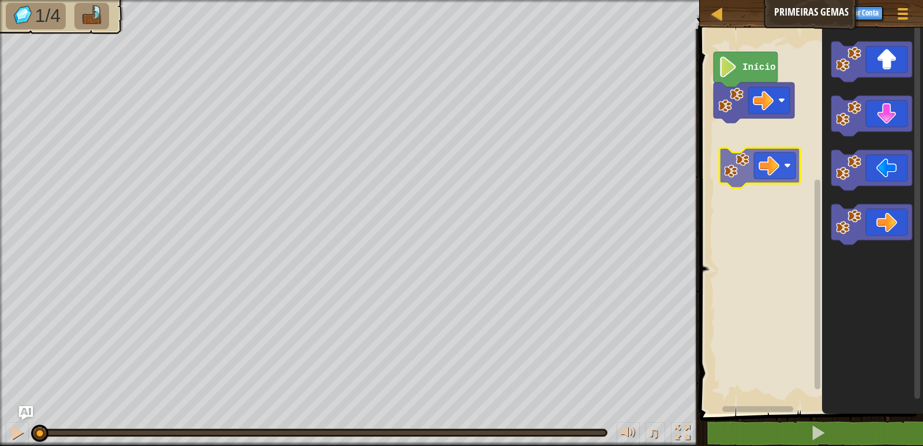
click at [781, 167] on div "Início" at bounding box center [809, 218] width 227 height 391
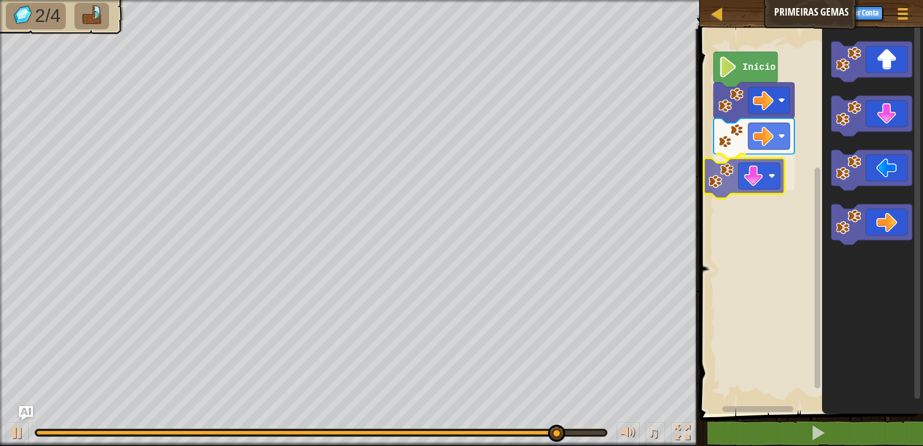
click at [759, 176] on div "Início" at bounding box center [809, 218] width 227 height 391
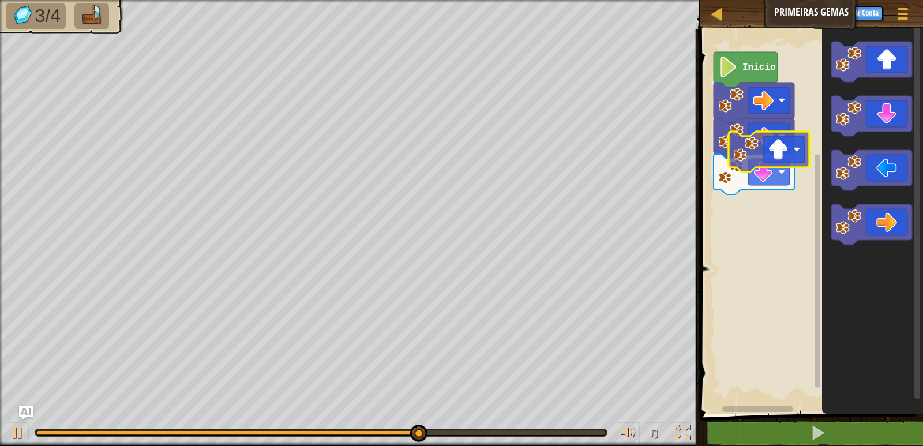
click at [770, 170] on div "Início" at bounding box center [809, 218] width 227 height 391
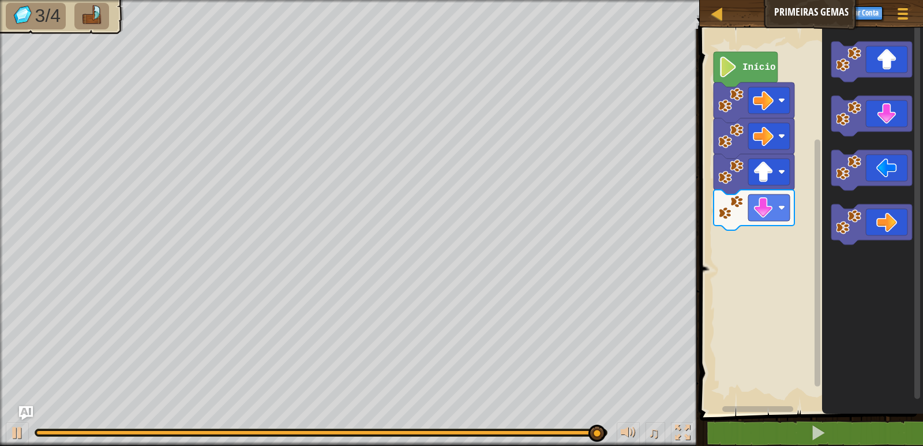
click at [778, 250] on div "Início" at bounding box center [809, 218] width 227 height 391
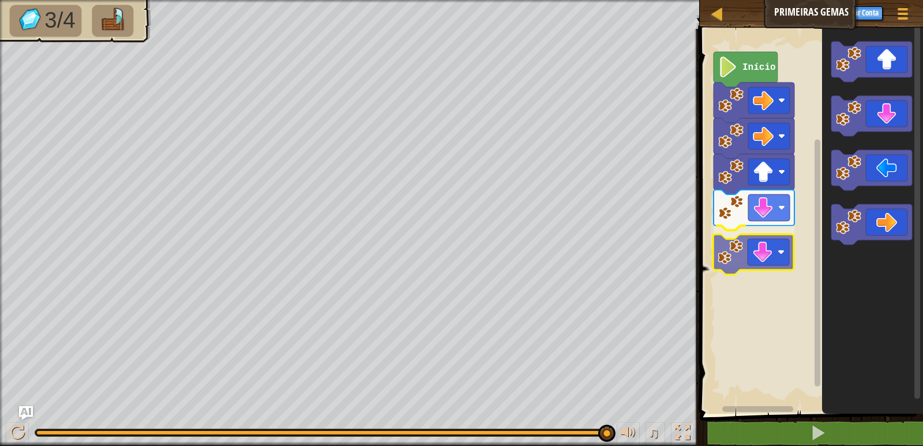
click at [769, 252] on div "Início" at bounding box center [809, 218] width 227 height 391
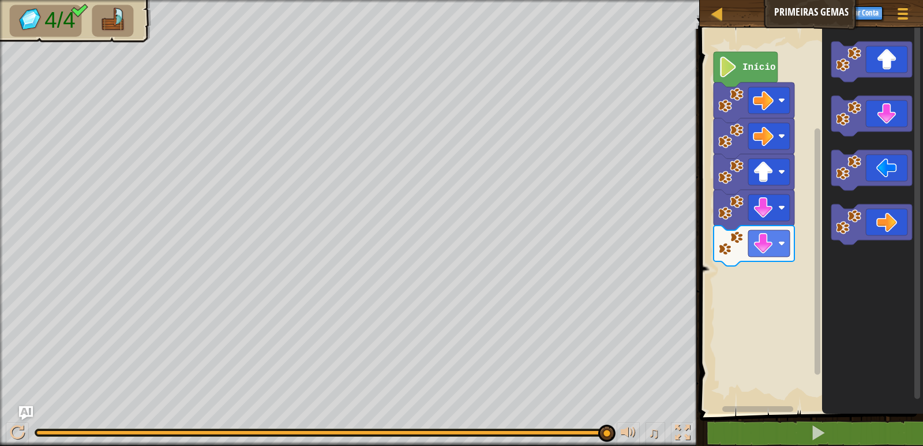
click at [809, 235] on div "Início" at bounding box center [809, 218] width 227 height 391
click at [882, 59] on icon "Espaço de trabalho do Blockly" at bounding box center [871, 62] width 81 height 40
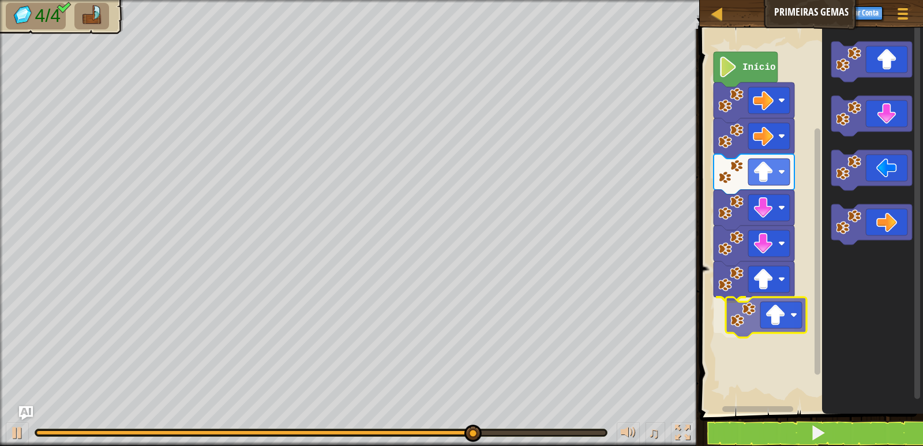
click at [774, 314] on div "Início" at bounding box center [809, 218] width 227 height 391
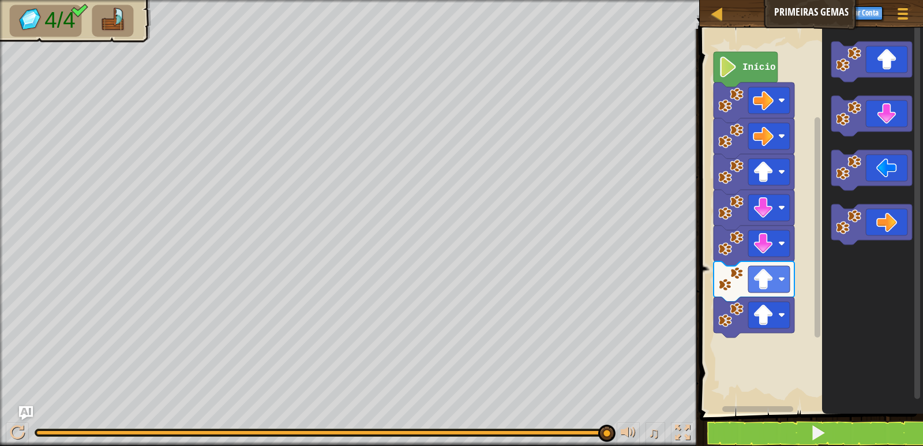
click at [848, 284] on icon "Espaço de trabalho do Blockly" at bounding box center [872, 218] width 101 height 391
click at [859, 258] on icon "Espaço de trabalho do Blockly" at bounding box center [872, 218] width 101 height 391
click at [725, 351] on div "Início" at bounding box center [809, 218] width 227 height 391
click at [891, 225] on icon "Espaço de trabalho do Blockly" at bounding box center [871, 224] width 81 height 40
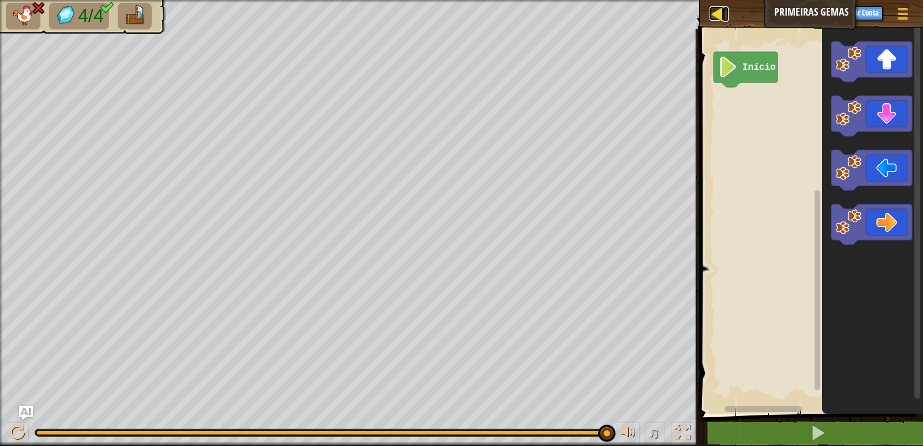
click at [723, 12] on div at bounding box center [717, 13] width 14 height 14
select select "pt-BR"
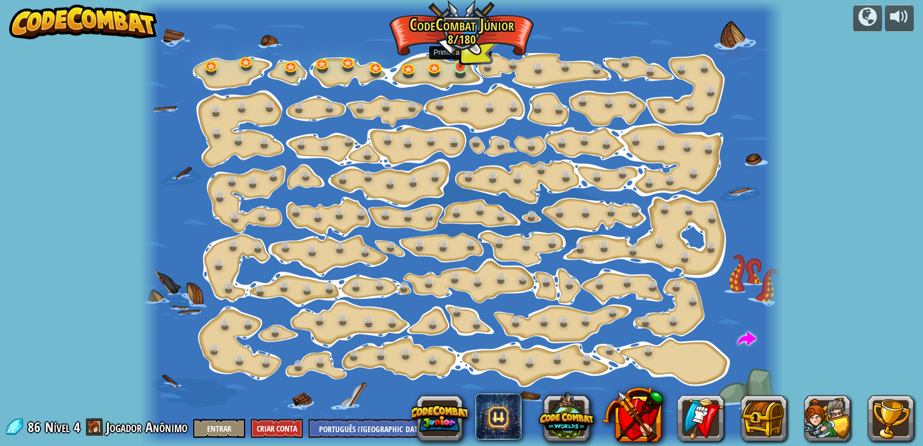
click at [464, 55] on img at bounding box center [460, 49] width 16 height 37
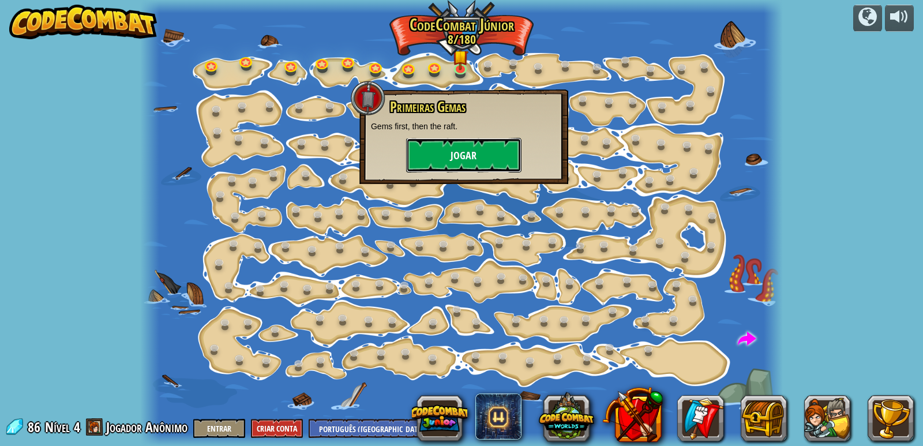
click at [466, 153] on button "Jogar" at bounding box center [463, 155] width 115 height 35
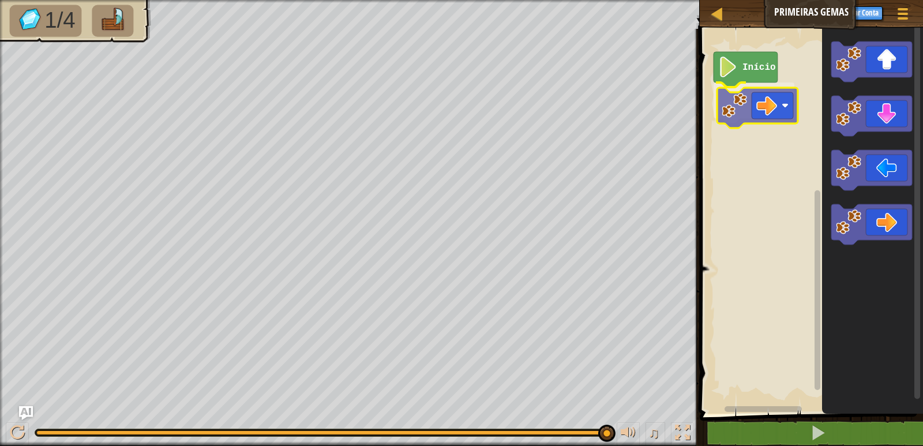
click at [791, 104] on div "Início" at bounding box center [809, 218] width 227 height 391
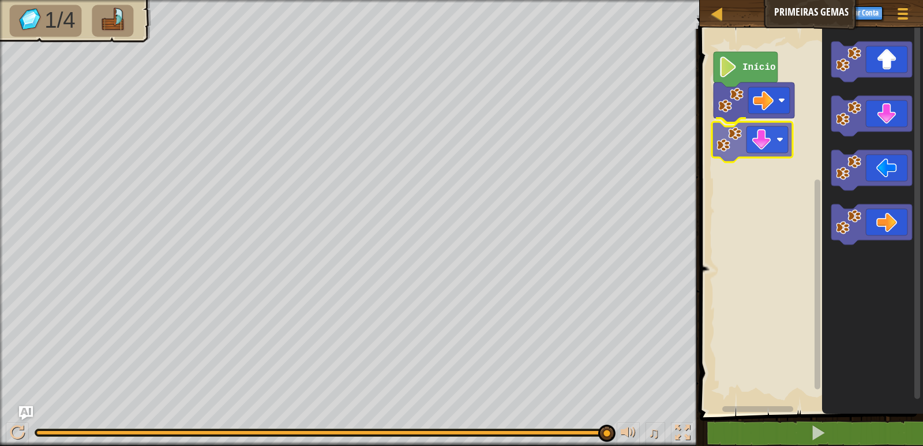
click at [762, 132] on div "Início" at bounding box center [809, 218] width 227 height 391
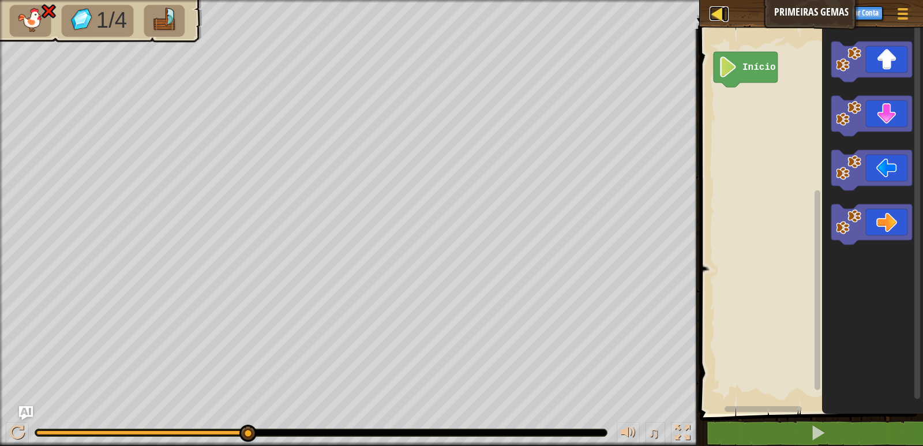
click at [719, 8] on div at bounding box center [717, 13] width 14 height 14
select select "pt-BR"
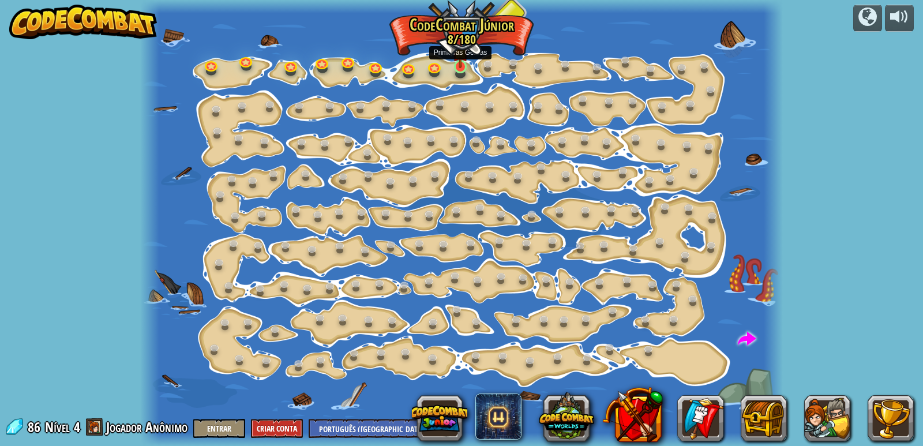
click at [463, 59] on img at bounding box center [460, 49] width 16 height 37
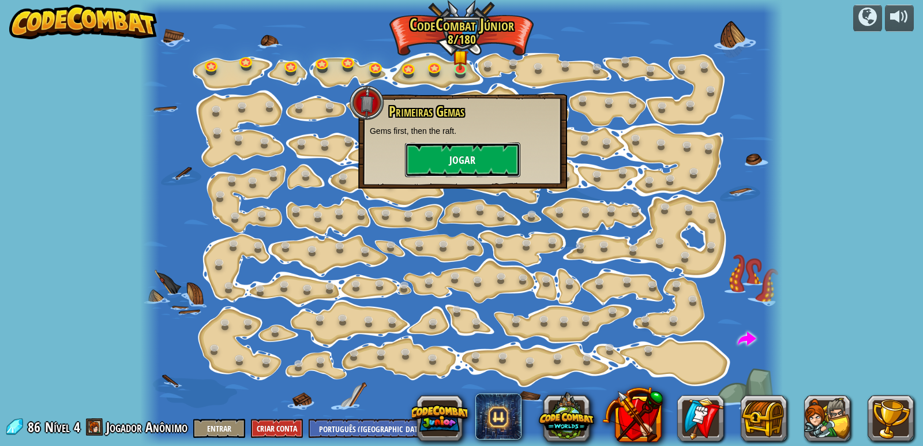
click at [474, 151] on button "Jogar" at bounding box center [462, 160] width 115 height 35
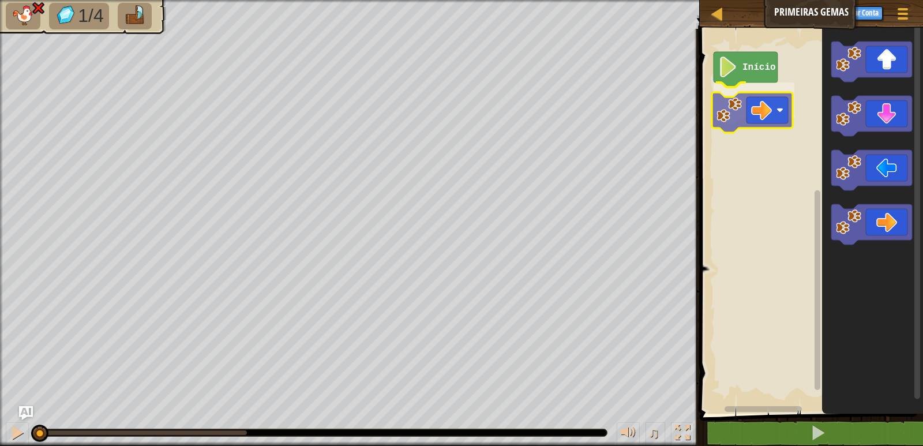
click at [770, 112] on div "Início" at bounding box center [809, 218] width 227 height 391
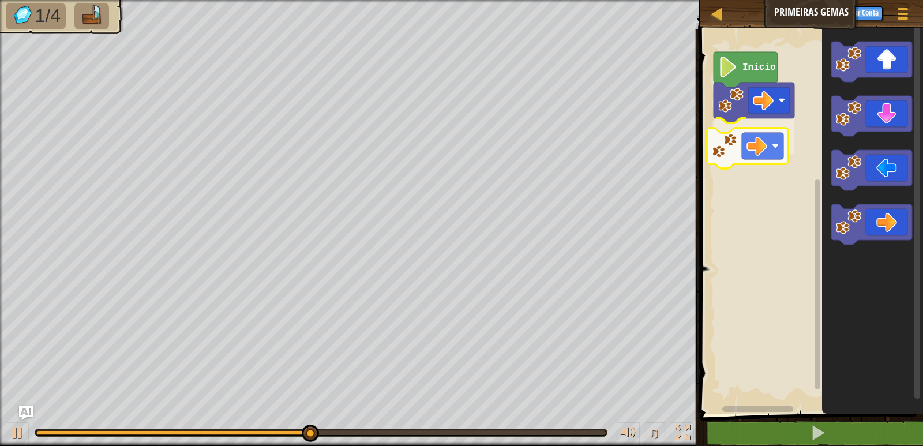
click at [763, 148] on div "Início" at bounding box center [809, 218] width 227 height 391
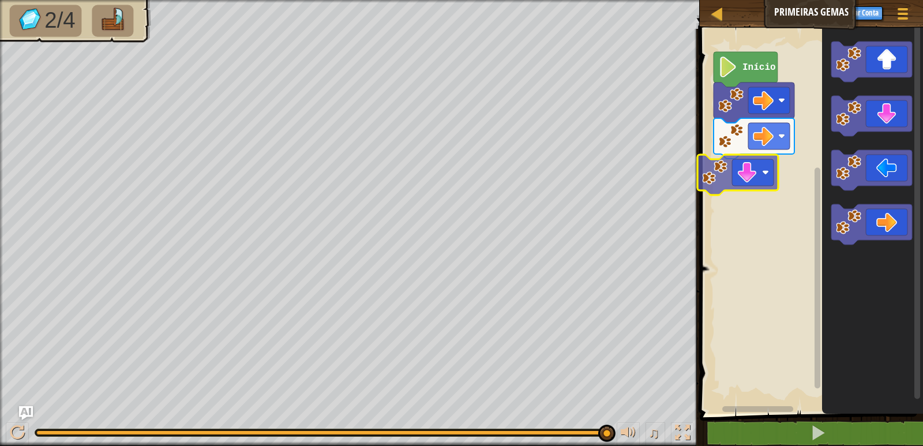
click at [767, 163] on div "Início" at bounding box center [809, 218] width 227 height 391
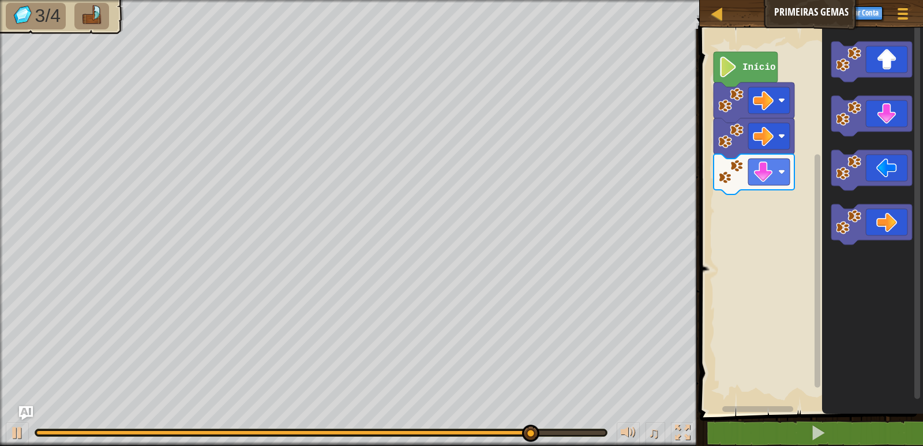
click at [807, 192] on div "Início" at bounding box center [809, 218] width 227 height 391
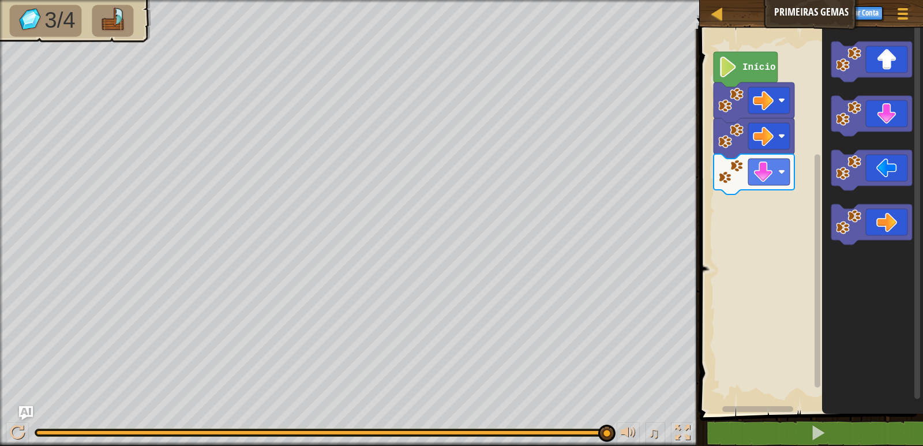
click at [819, 126] on div "Início" at bounding box center [809, 218] width 227 height 391
click at [847, 72] on g "Espaço de trabalho do Blockly" at bounding box center [871, 62] width 81 height 40
click at [865, 62] on icon "Espaço de trabalho do Blockly" at bounding box center [871, 62] width 81 height 40
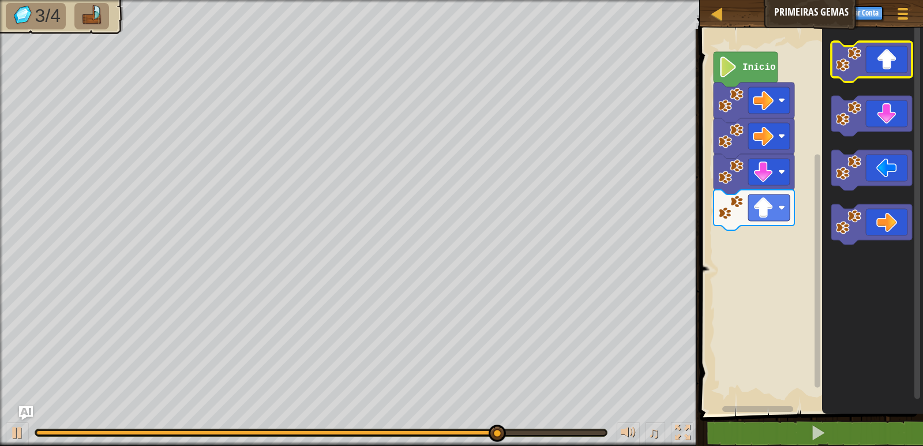
click at [879, 45] on icon "Espaço de trabalho do Blockly" at bounding box center [871, 62] width 81 height 40
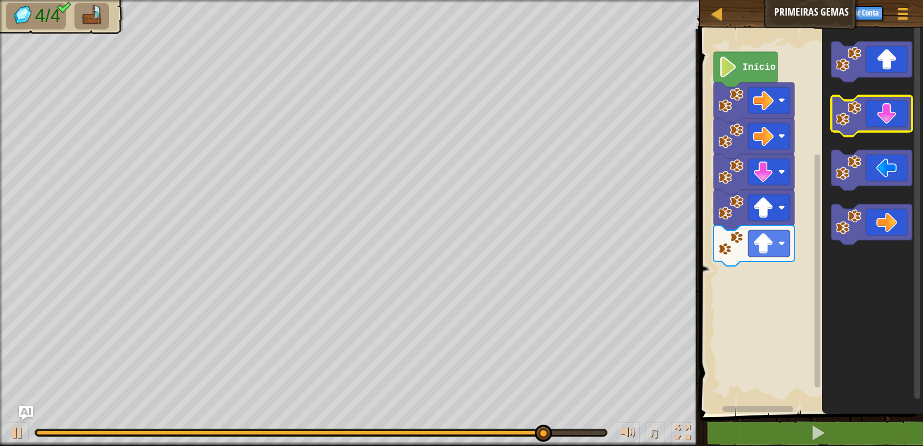
click at [884, 106] on icon "Espaço de trabalho do Blockly" at bounding box center [871, 116] width 81 height 40
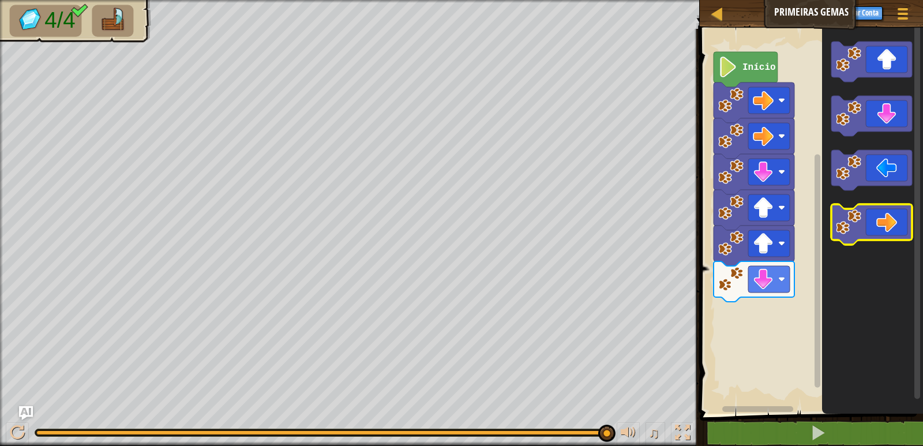
click at [885, 233] on icon "Espaço de trabalho do Blockly" at bounding box center [871, 224] width 81 height 40
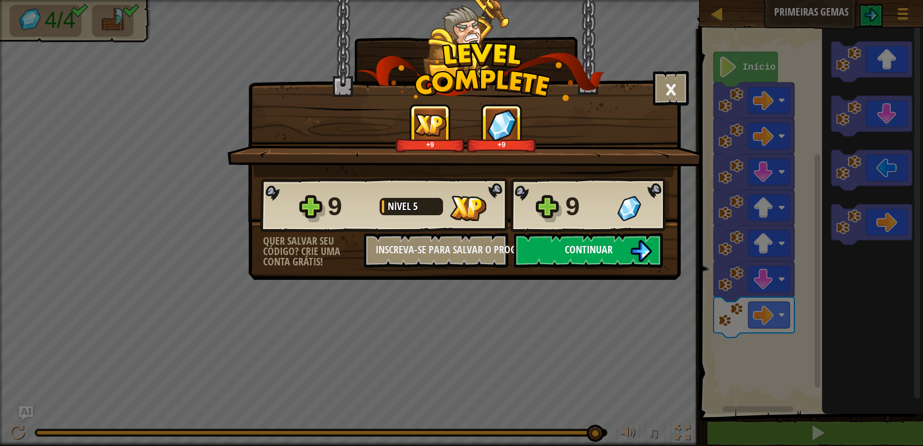
click at [606, 243] on span "Continuar" at bounding box center [589, 249] width 48 height 14
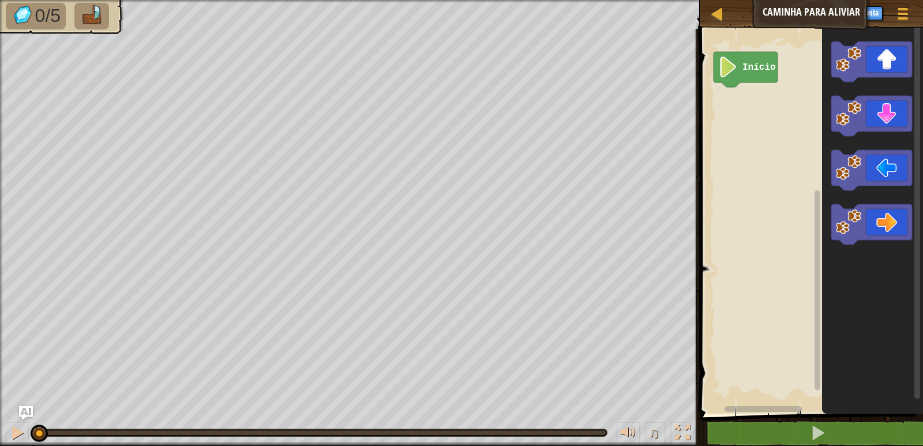
click at [767, 103] on div "Início" at bounding box center [809, 218] width 227 height 391
click at [866, 55] on icon "Espaço de trabalho do Blockly" at bounding box center [871, 62] width 81 height 40
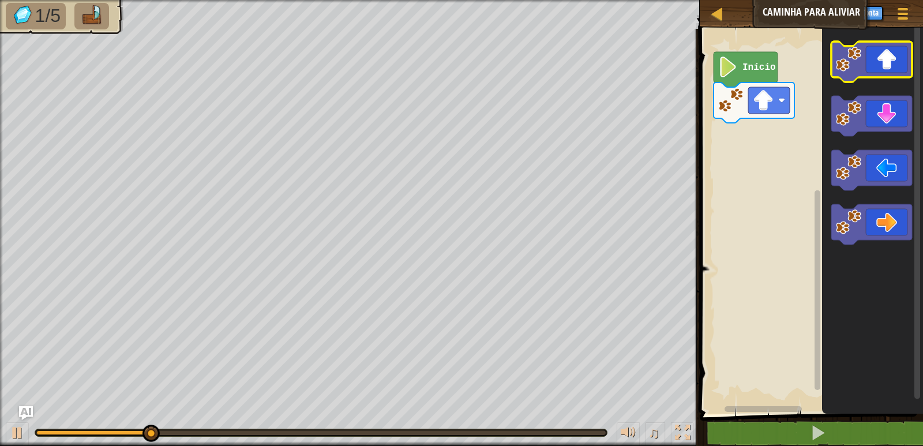
click at [894, 55] on icon "Espaço de trabalho do Blockly" at bounding box center [871, 62] width 81 height 40
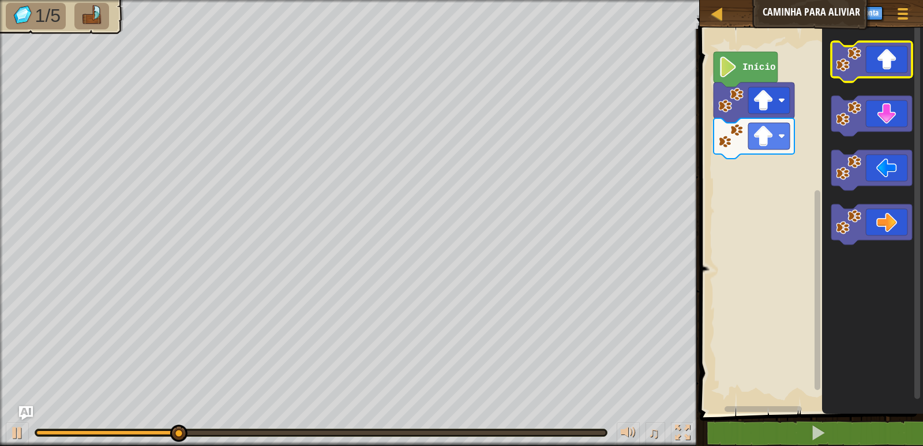
click at [894, 55] on icon "Espaço de trabalho do Blockly" at bounding box center [871, 62] width 81 height 40
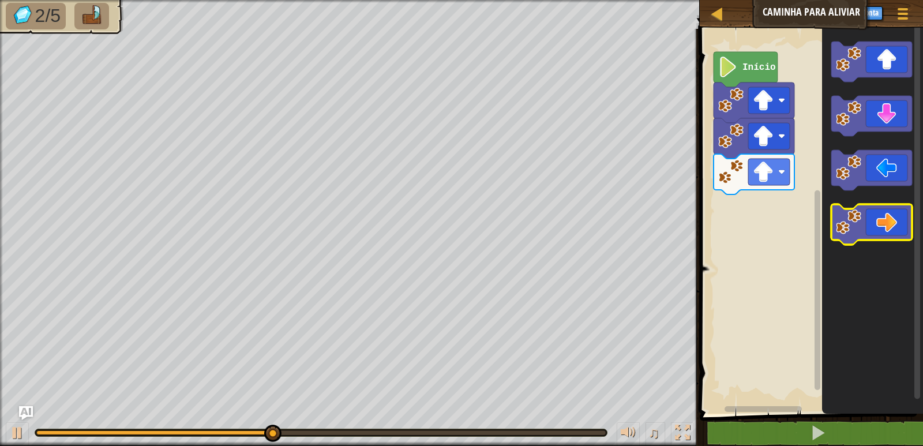
click at [870, 218] on icon "Espaço de trabalho do Blockly" at bounding box center [871, 224] width 81 height 40
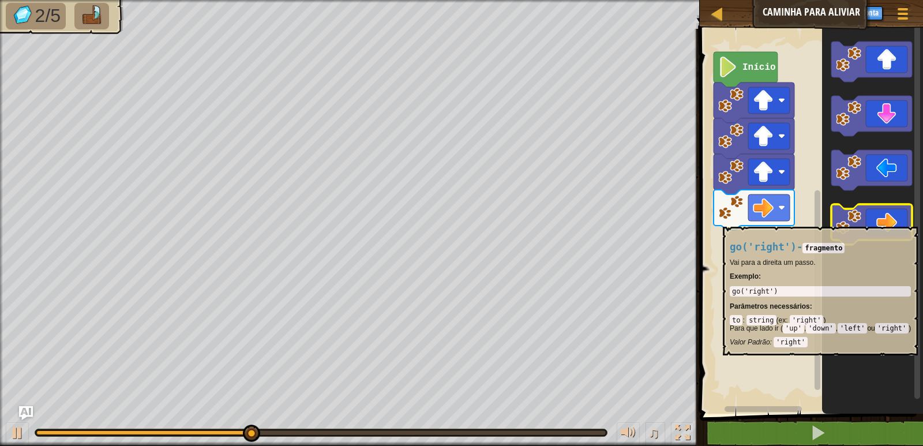
click at [870, 221] on icon "Espaço de trabalho do Blockly" at bounding box center [871, 224] width 81 height 40
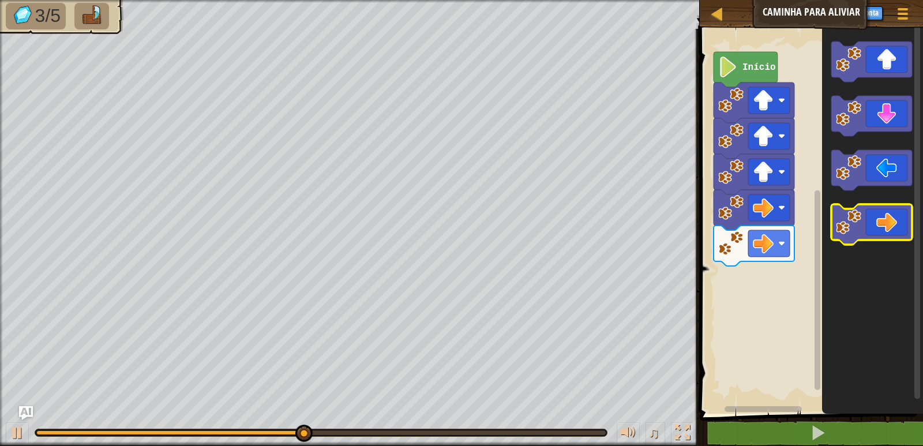
click at [870, 221] on icon "Espaço de trabalho do Blockly" at bounding box center [871, 224] width 81 height 40
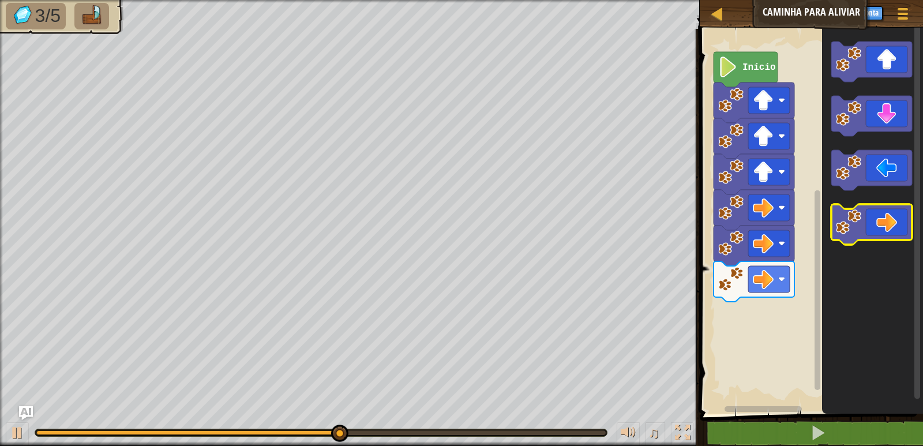
click at [870, 221] on icon "Espaço de trabalho do Blockly" at bounding box center [871, 224] width 81 height 40
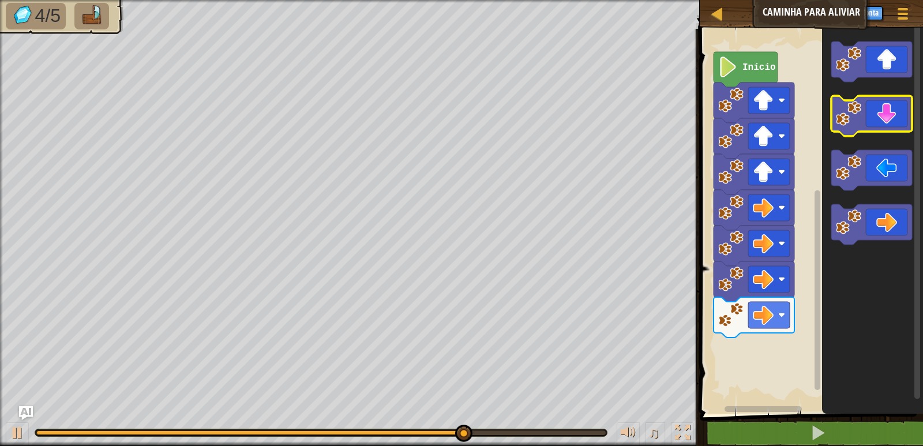
click at [892, 104] on icon "Espaço de trabalho do Blockly" at bounding box center [871, 116] width 81 height 40
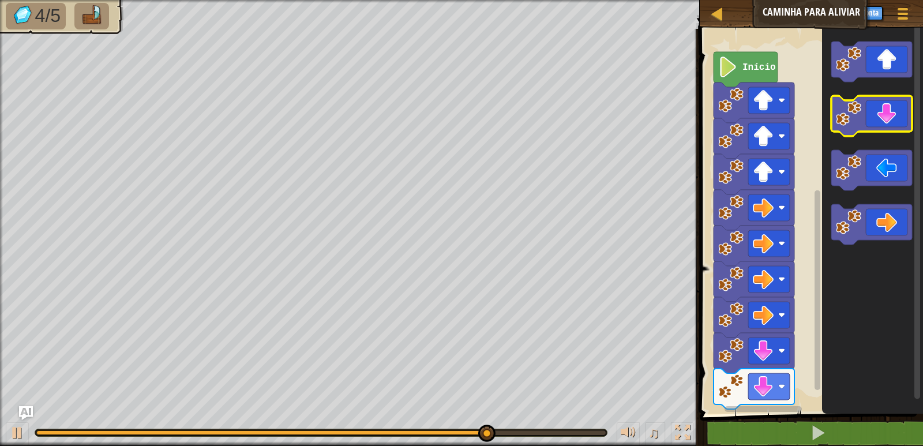
click at [889, 112] on icon "Espaço de trabalho do Blockly" at bounding box center [871, 116] width 81 height 40
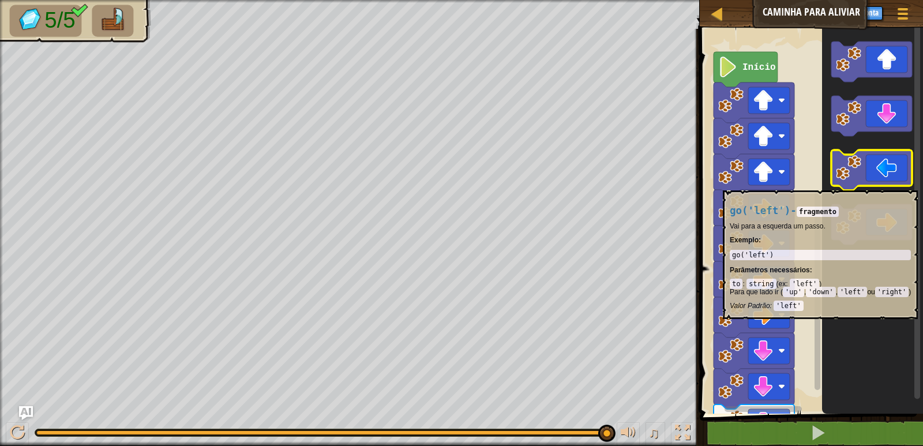
click at [864, 183] on icon "Espaço de trabalho do Blockly" at bounding box center [871, 170] width 81 height 40
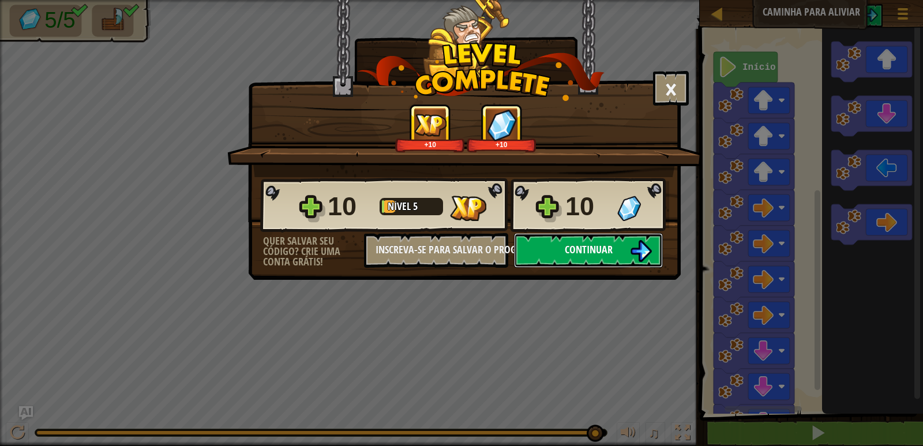
click at [561, 243] on button "Continuar" at bounding box center [588, 250] width 149 height 35
